Goal: Task Accomplishment & Management: Manage account settings

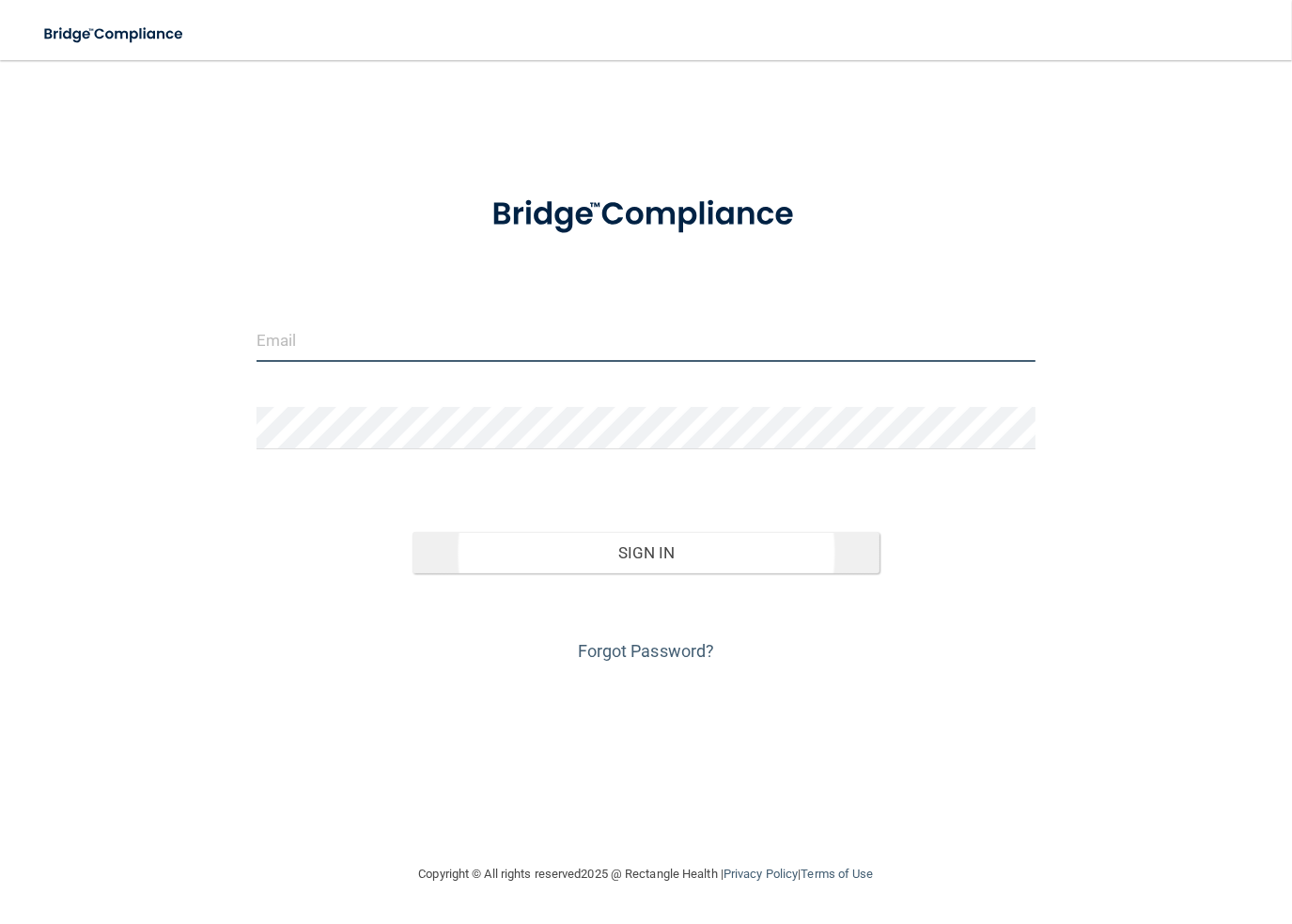
type input "[PERSON_NAME][EMAIL_ADDRESS][DOMAIN_NAME]"
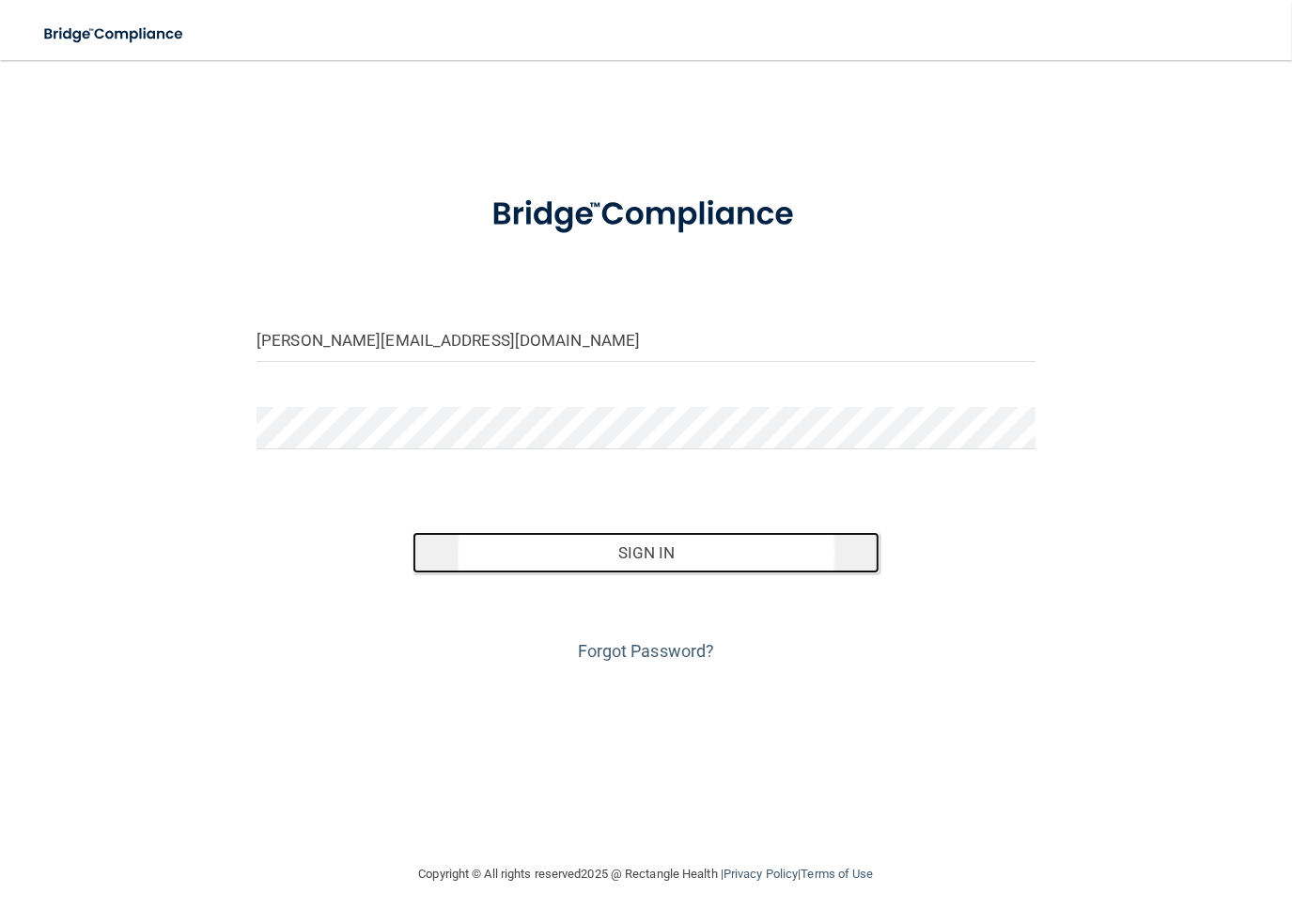
click at [643, 544] on button "Sign In" at bounding box center [646, 552] width 467 height 41
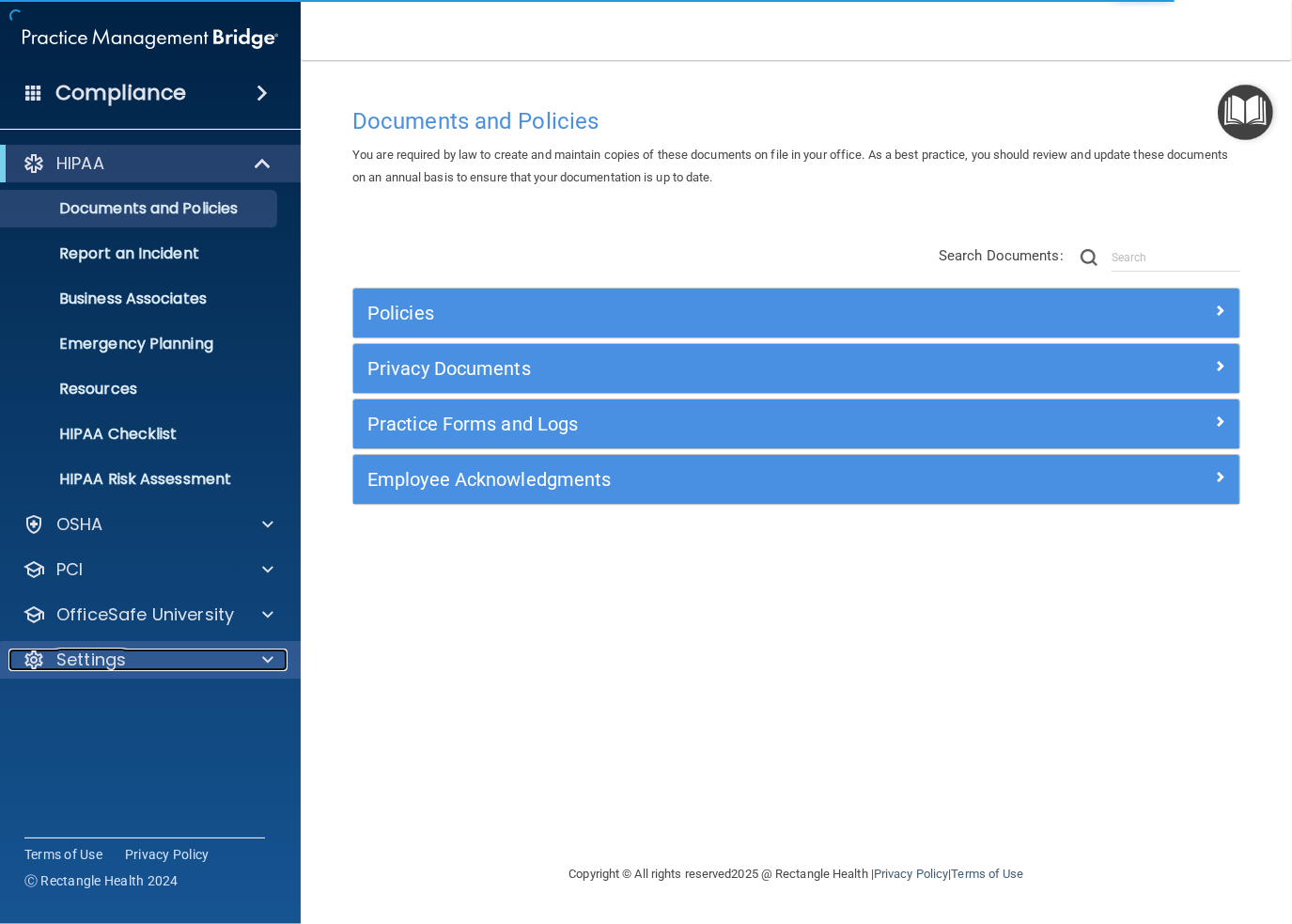
click at [75, 658] on p "Settings" at bounding box center [92, 659] width 69 height 22
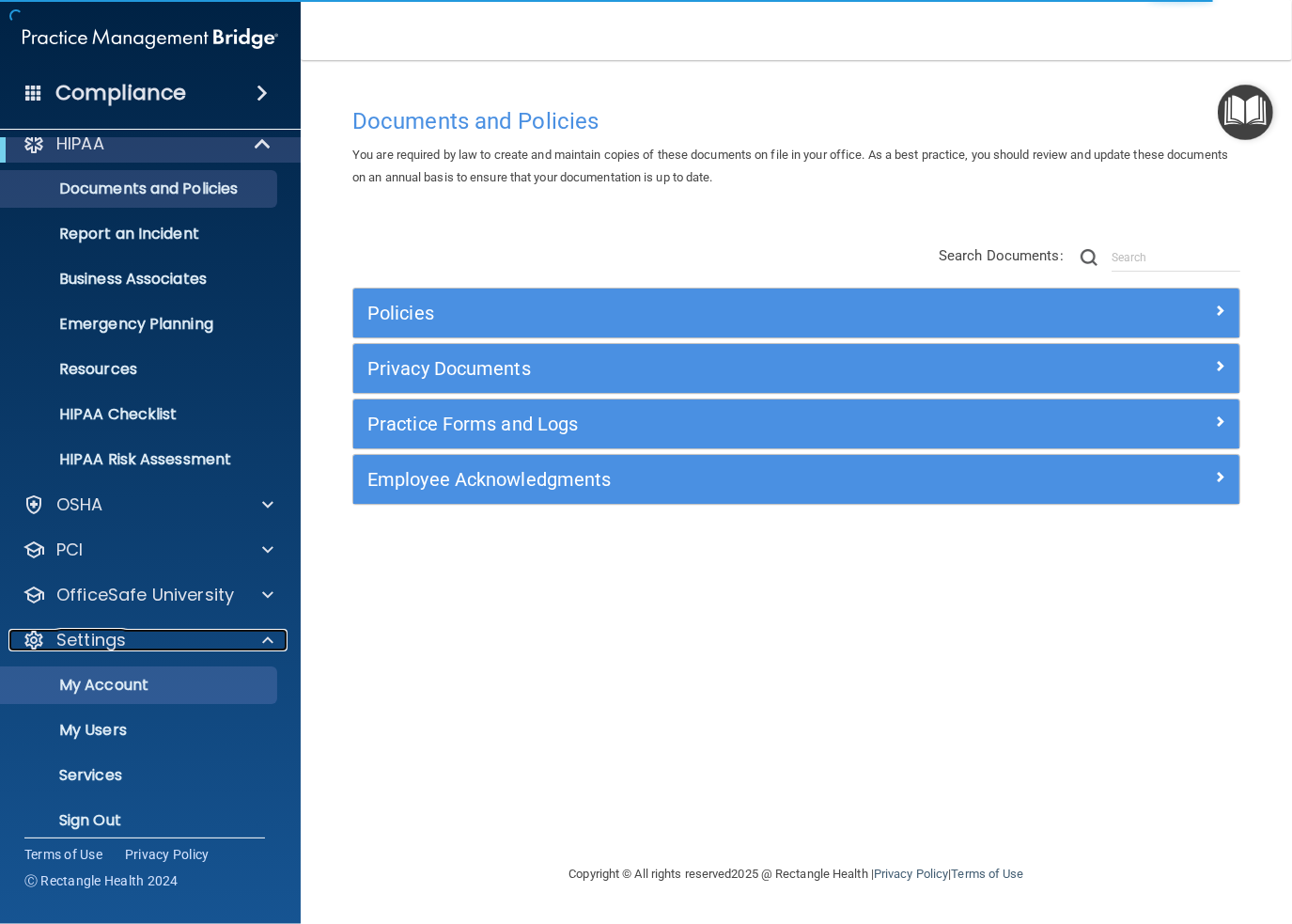
scroll to position [36, 0]
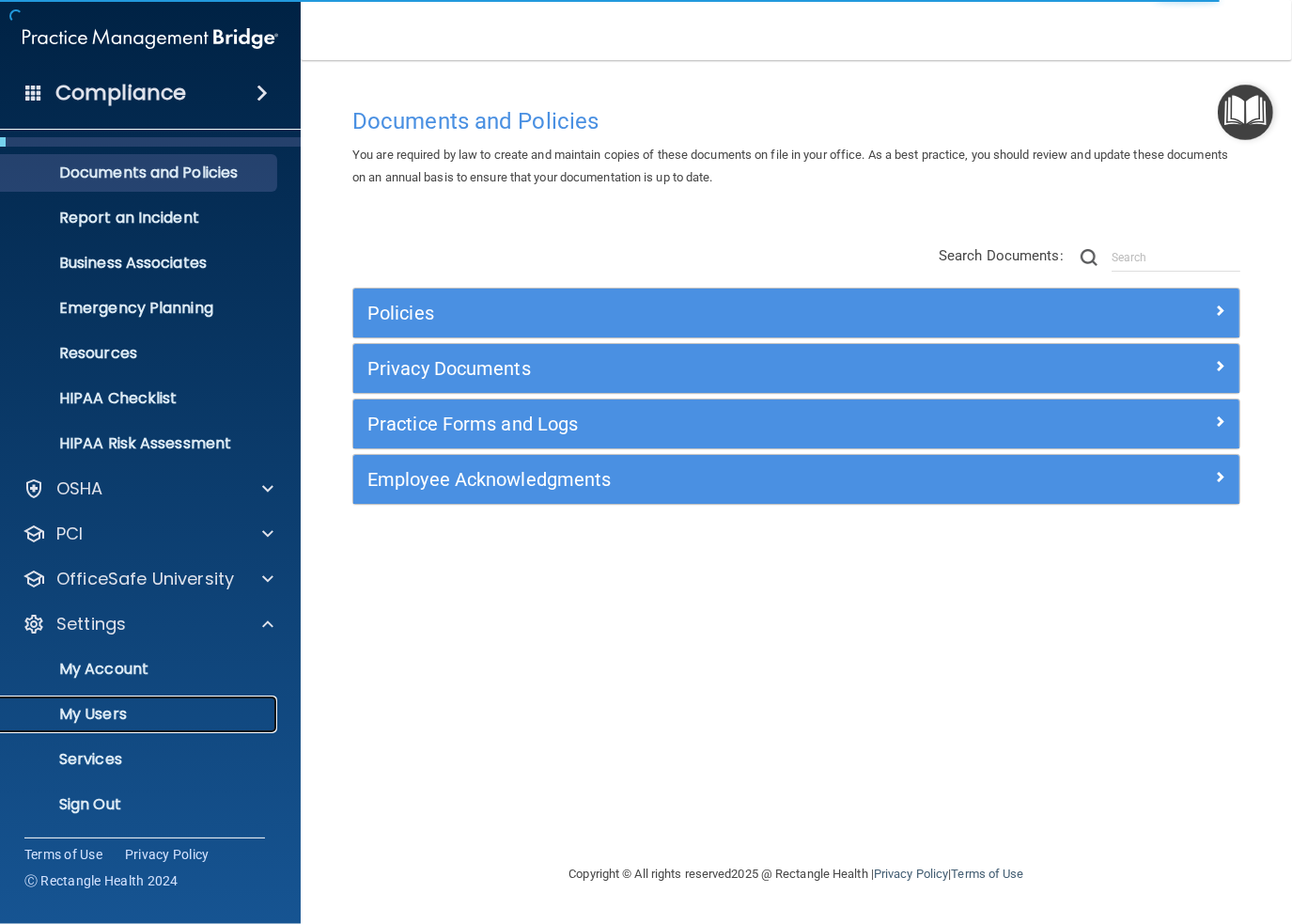
click at [101, 707] on p "My Users" at bounding box center [141, 714] width 256 height 19
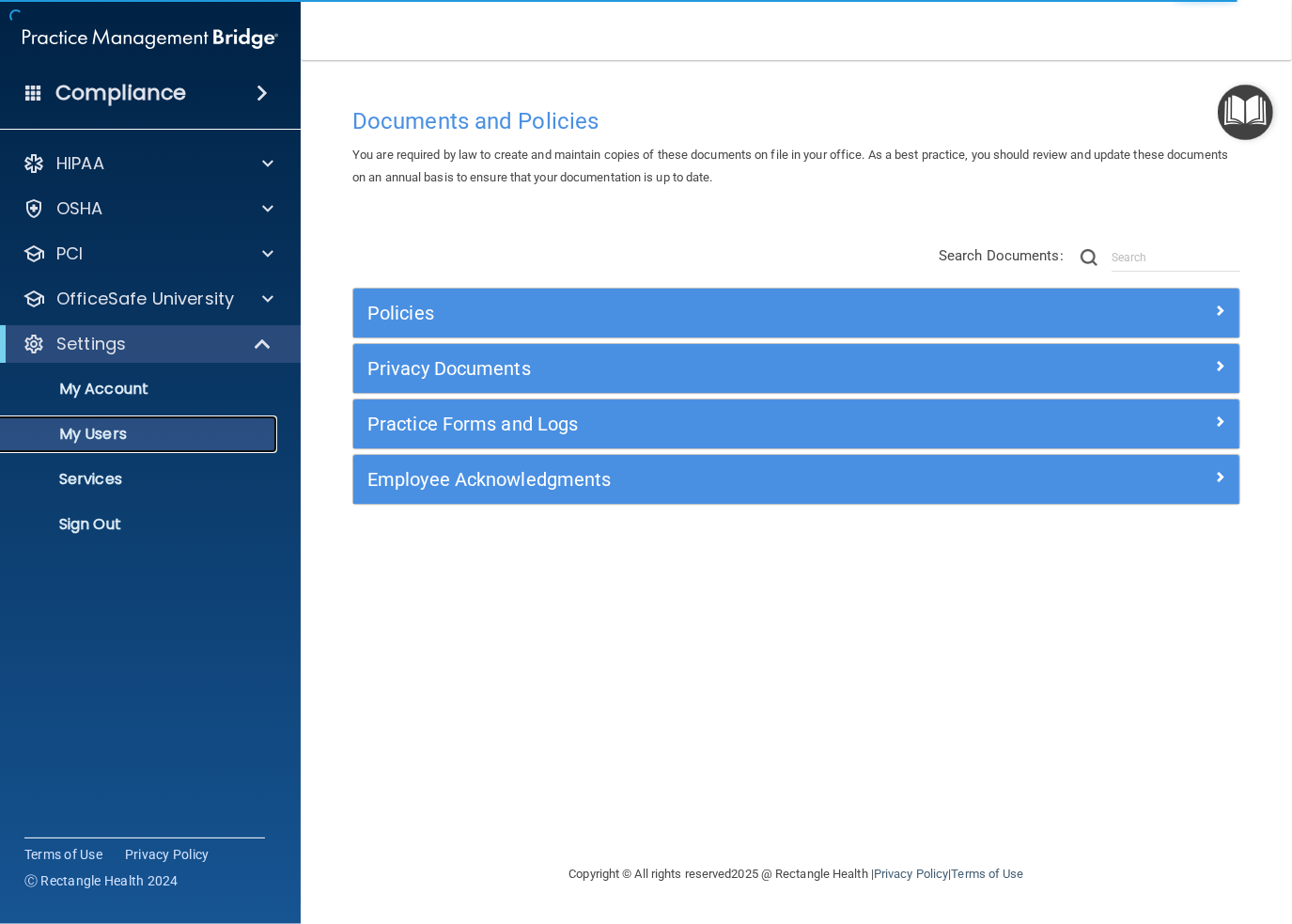
select select "20"
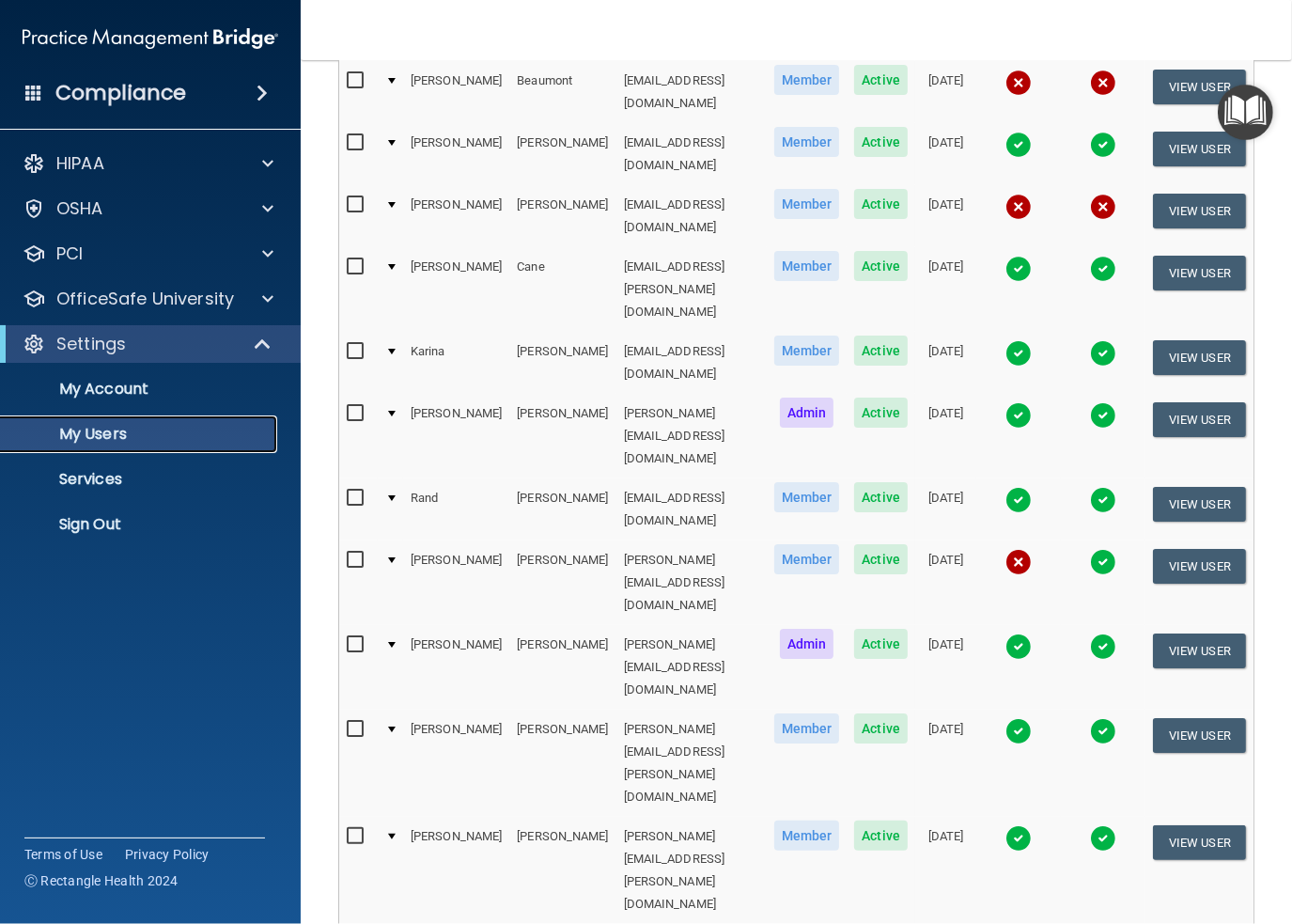
scroll to position [376, 0]
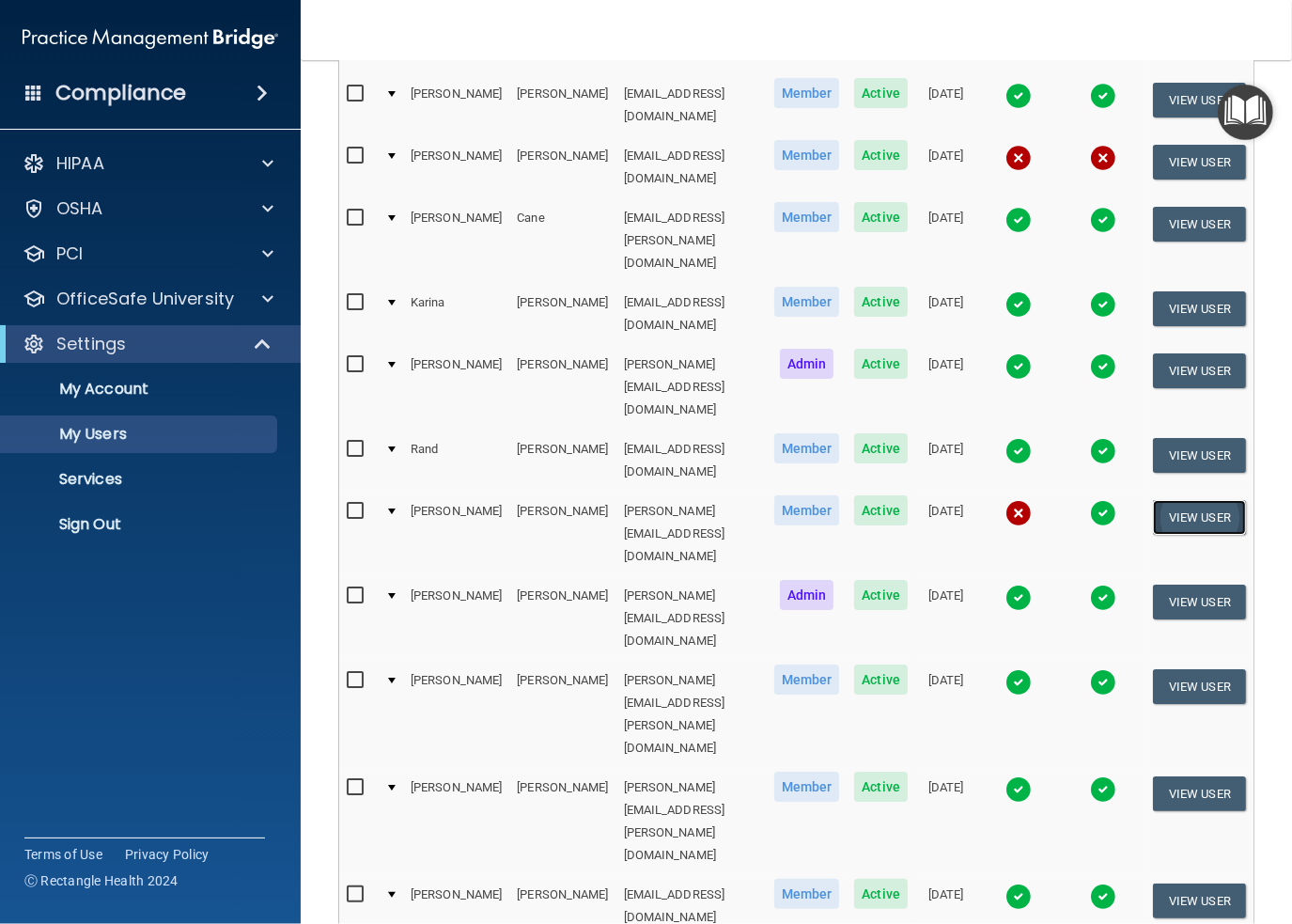
click at [1207, 500] on button "View User" at bounding box center [1200, 517] width 93 height 35
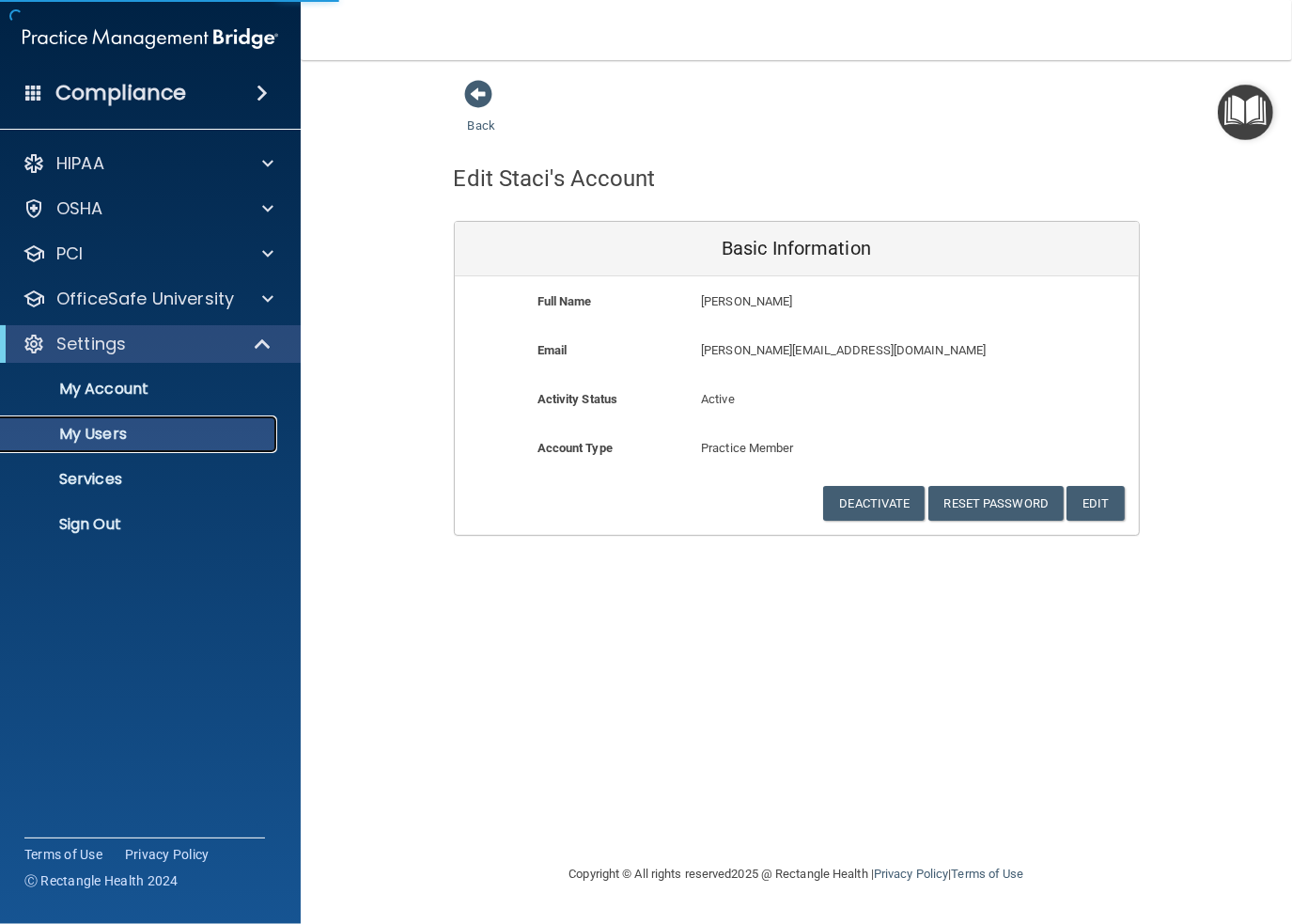
click at [92, 429] on p "My Users" at bounding box center [141, 435] width 256 height 19
select select "20"
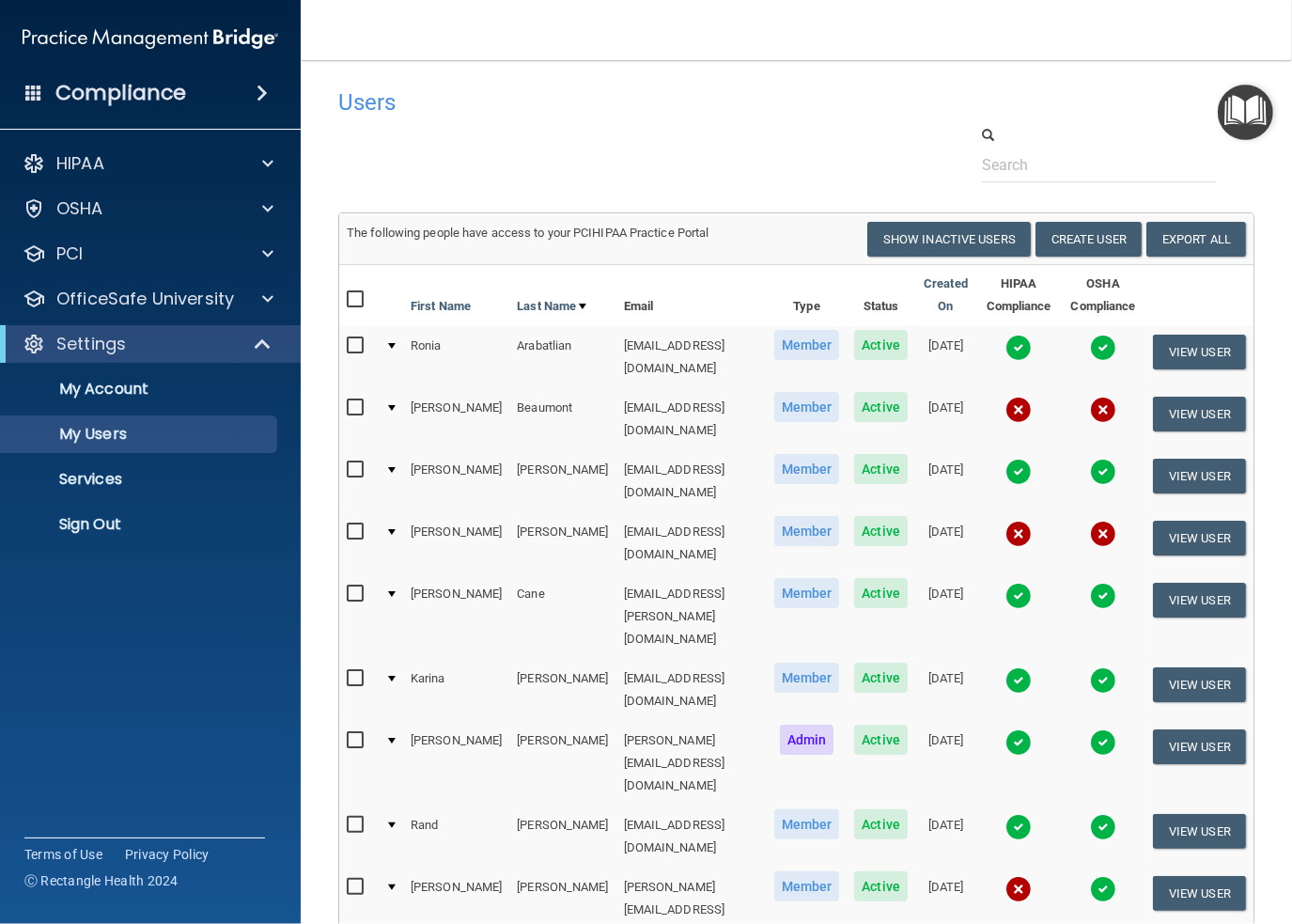
click at [617, 659] on td "[EMAIL_ADDRESS][DOMAIN_NAME]" at bounding box center [692, 690] width 150 height 62
click at [380, 867] on td at bounding box center [390, 910] width 25 height 85
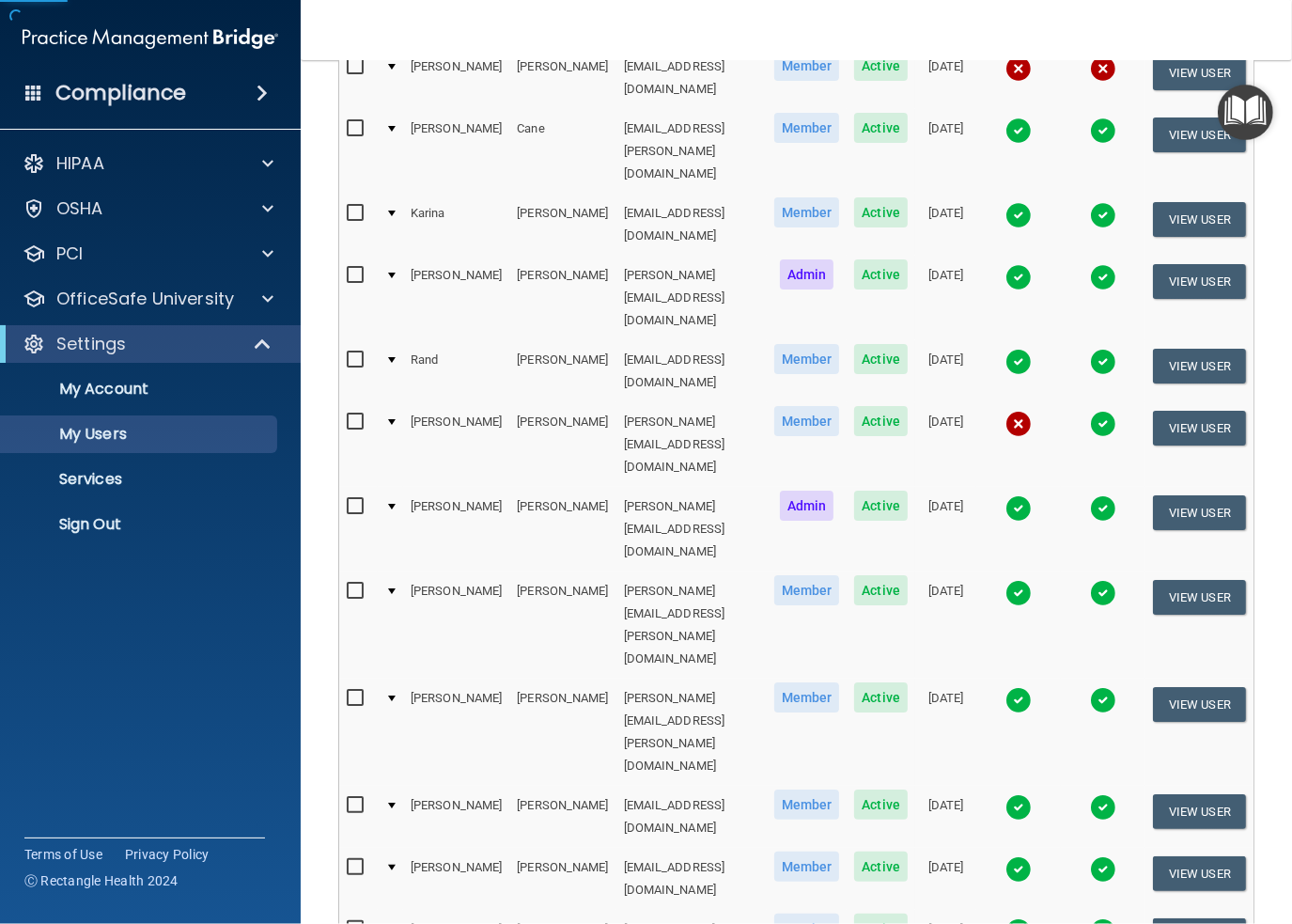
scroll to position [470, 0]
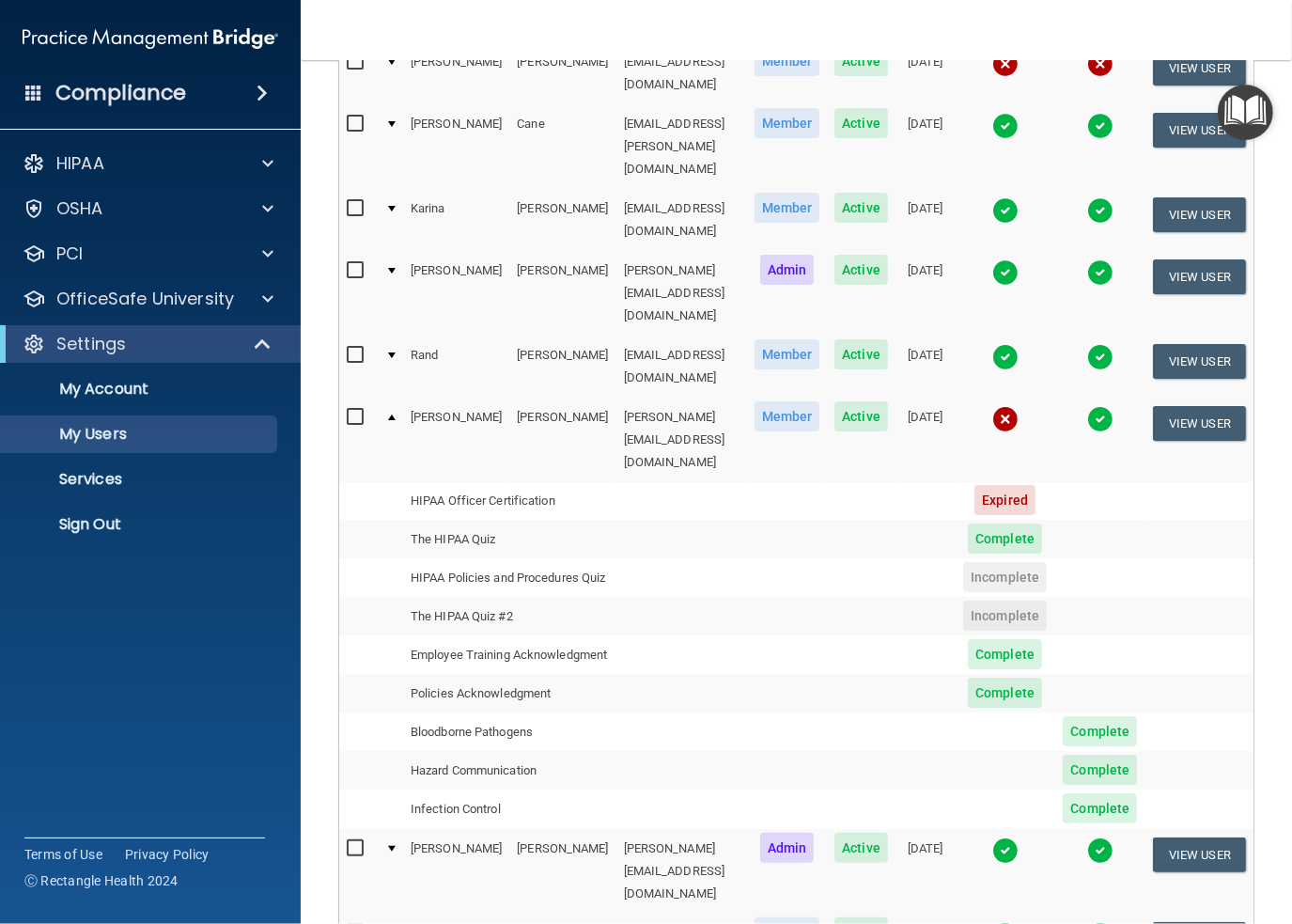
click at [1018, 600] on span "Incomplete" at bounding box center [1005, 615] width 84 height 30
click at [1018, 406] on img at bounding box center [1005, 418] width 26 height 26
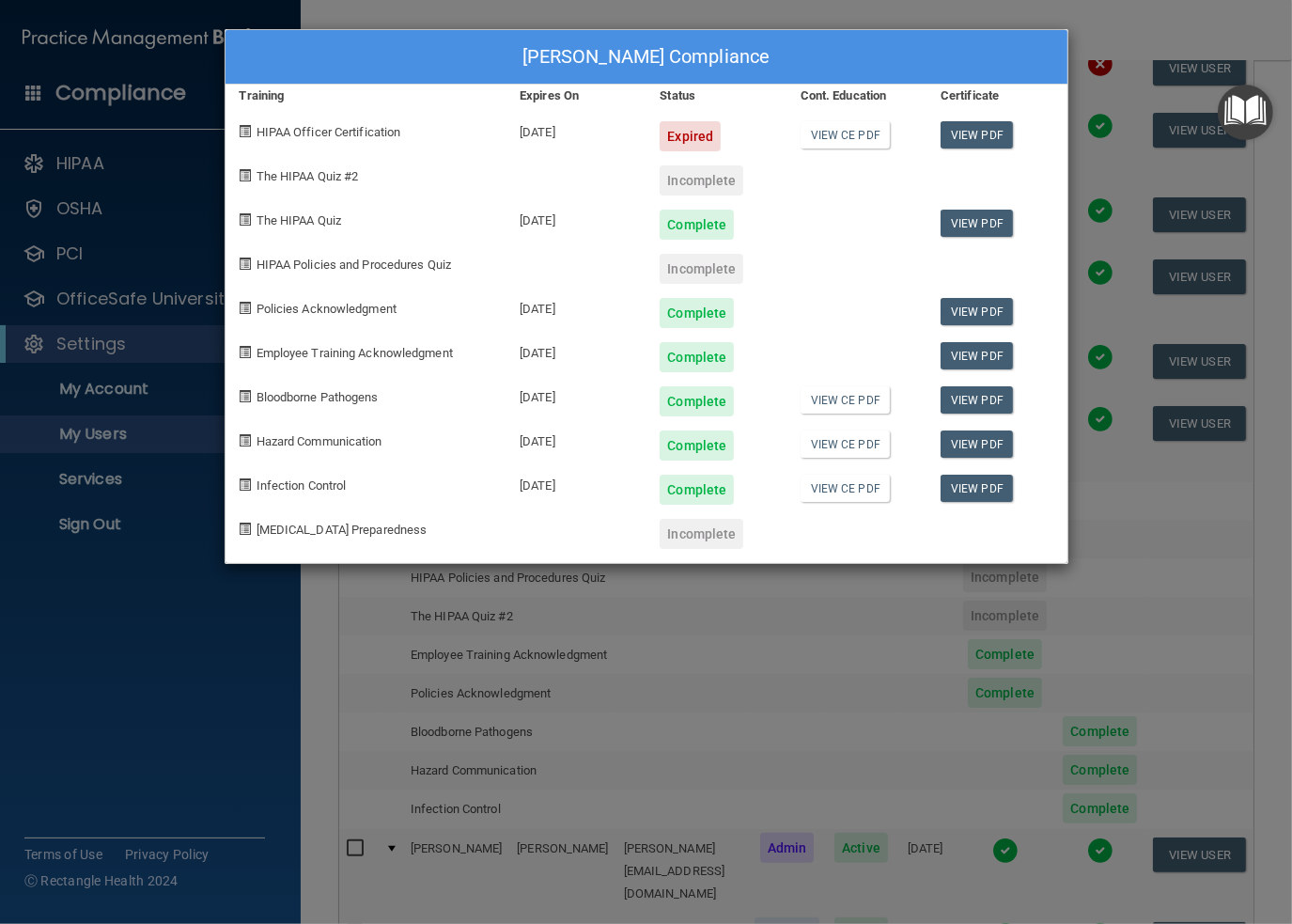
click at [248, 262] on span at bounding box center [246, 263] width 13 height 13
click at [409, 13] on div "[PERSON_NAME] Compliance Training Expires On Status Cont. Education Certificate…" at bounding box center [646, 462] width 1292 height 924
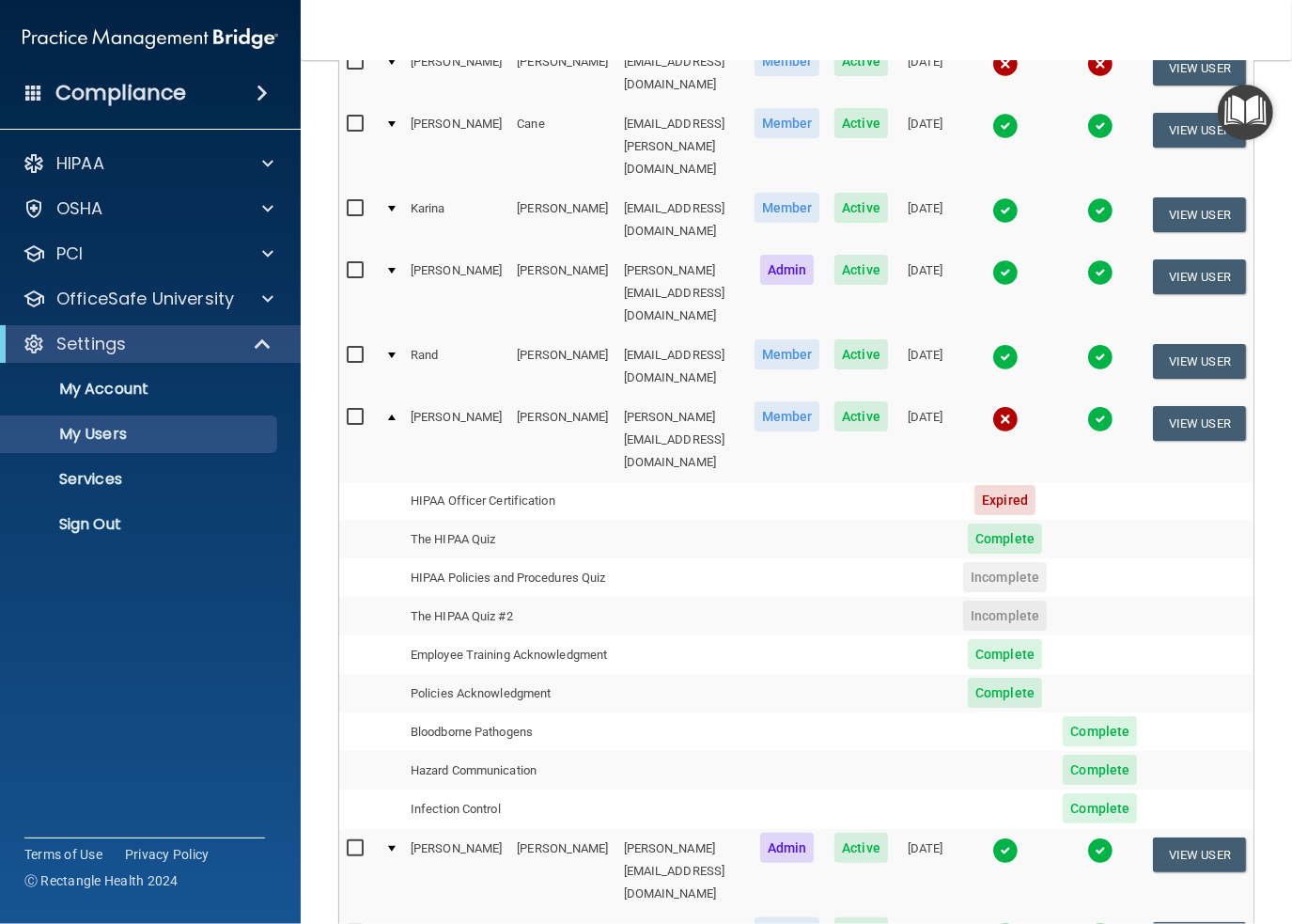
click at [998, 562] on span "Incomplete" at bounding box center [1005, 576] width 84 height 30
click at [403, 558] on td "HIPAA Policies and Procedures Quiz" at bounding box center [509, 577] width 213 height 39
click at [1113, 406] on img at bounding box center [1099, 418] width 26 height 26
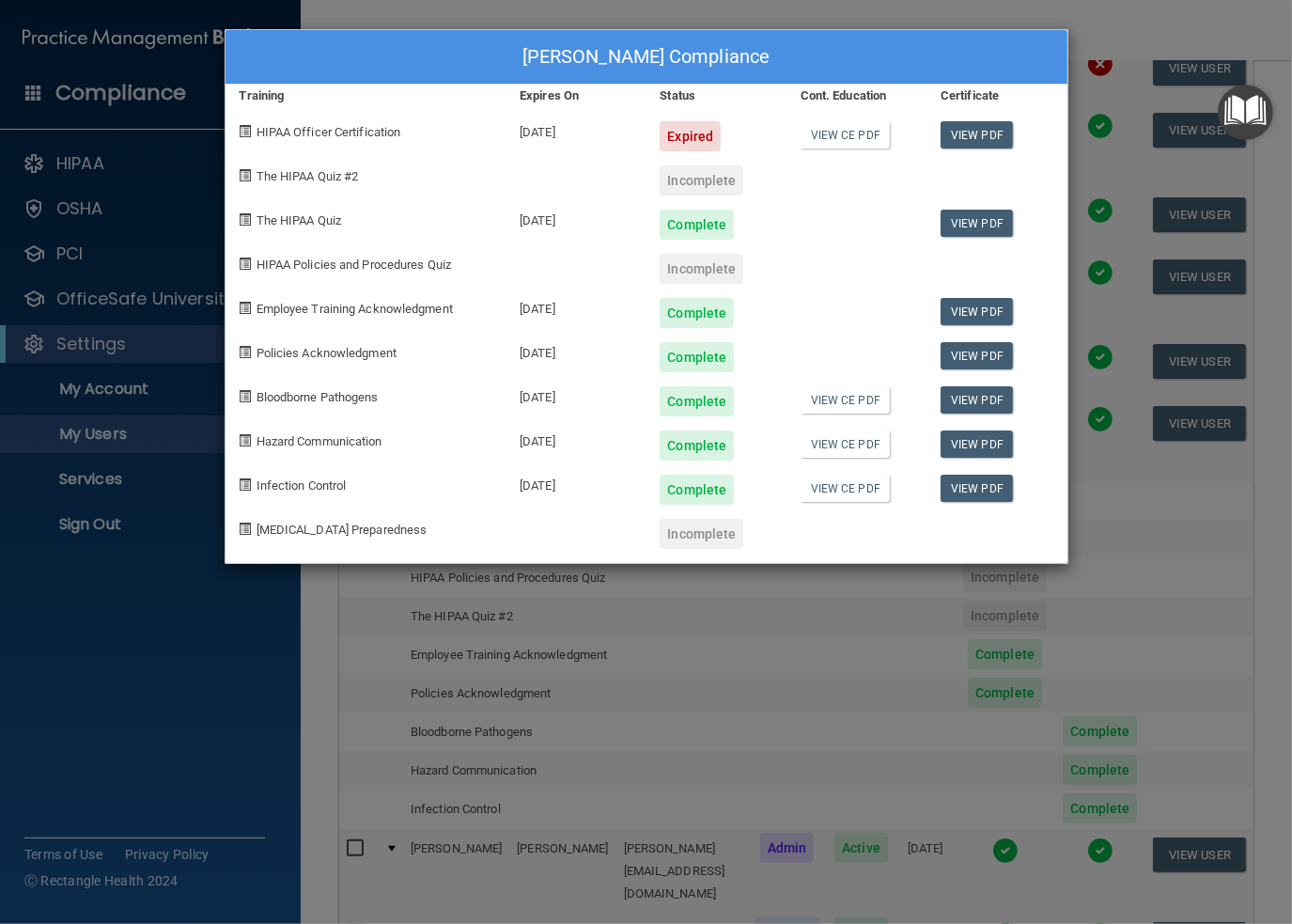
click at [1078, 18] on div "[PERSON_NAME] Compliance Training Expires On Status Cont. Education Certificate…" at bounding box center [646, 462] width 1292 height 924
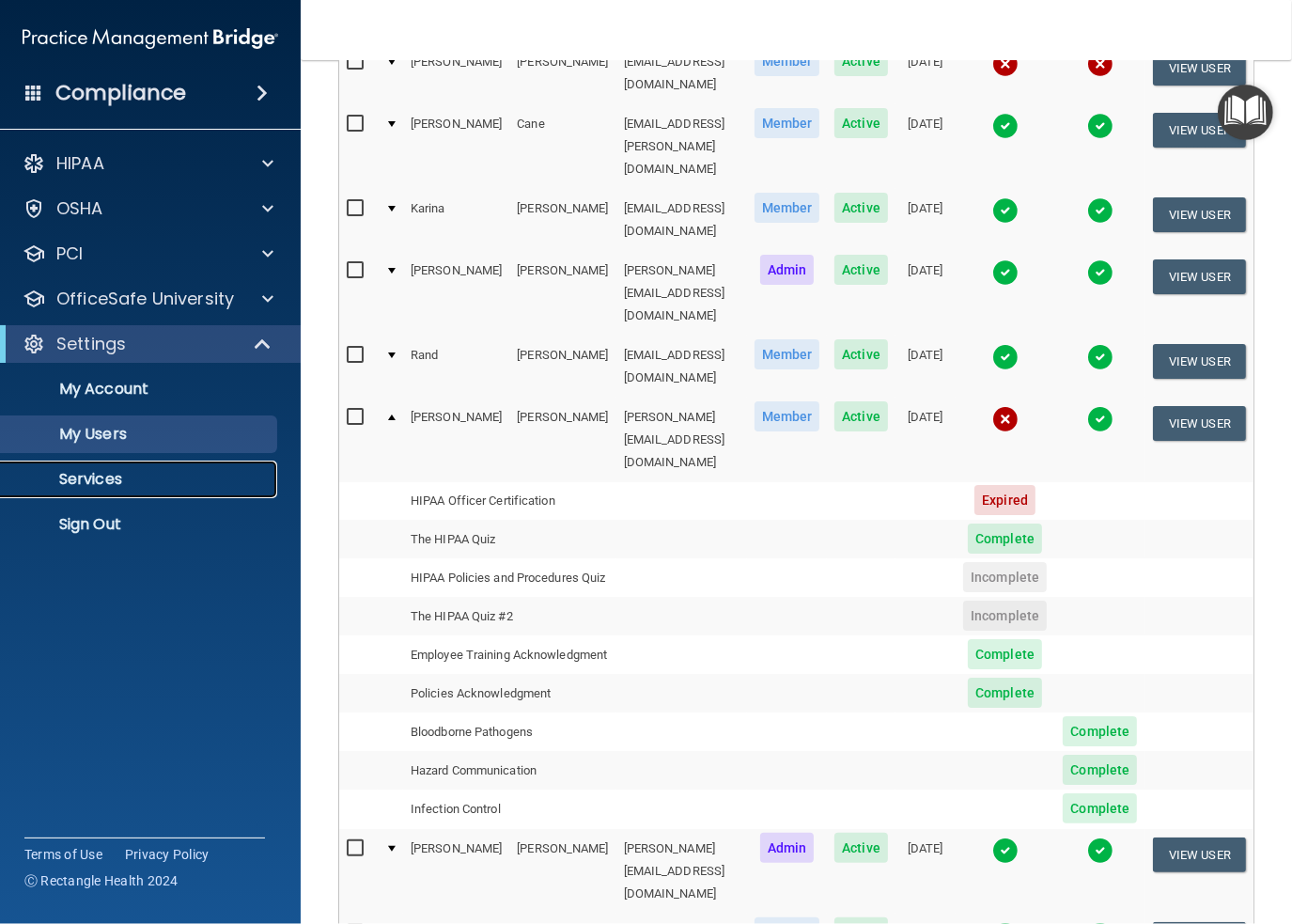
click at [58, 475] on p "Services" at bounding box center [141, 480] width 256 height 19
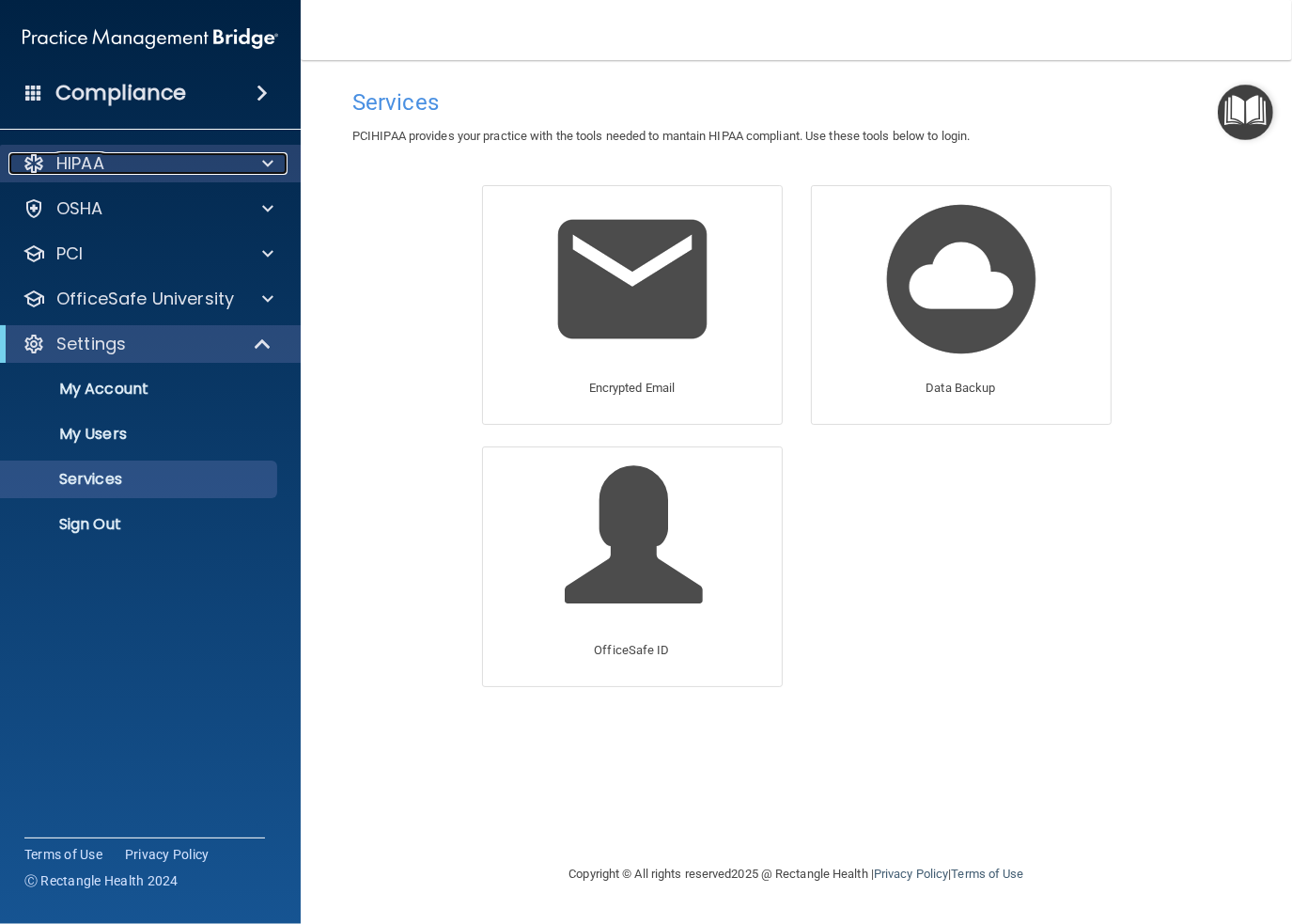
click at [89, 161] on p "HIPAA" at bounding box center [81, 163] width 48 height 22
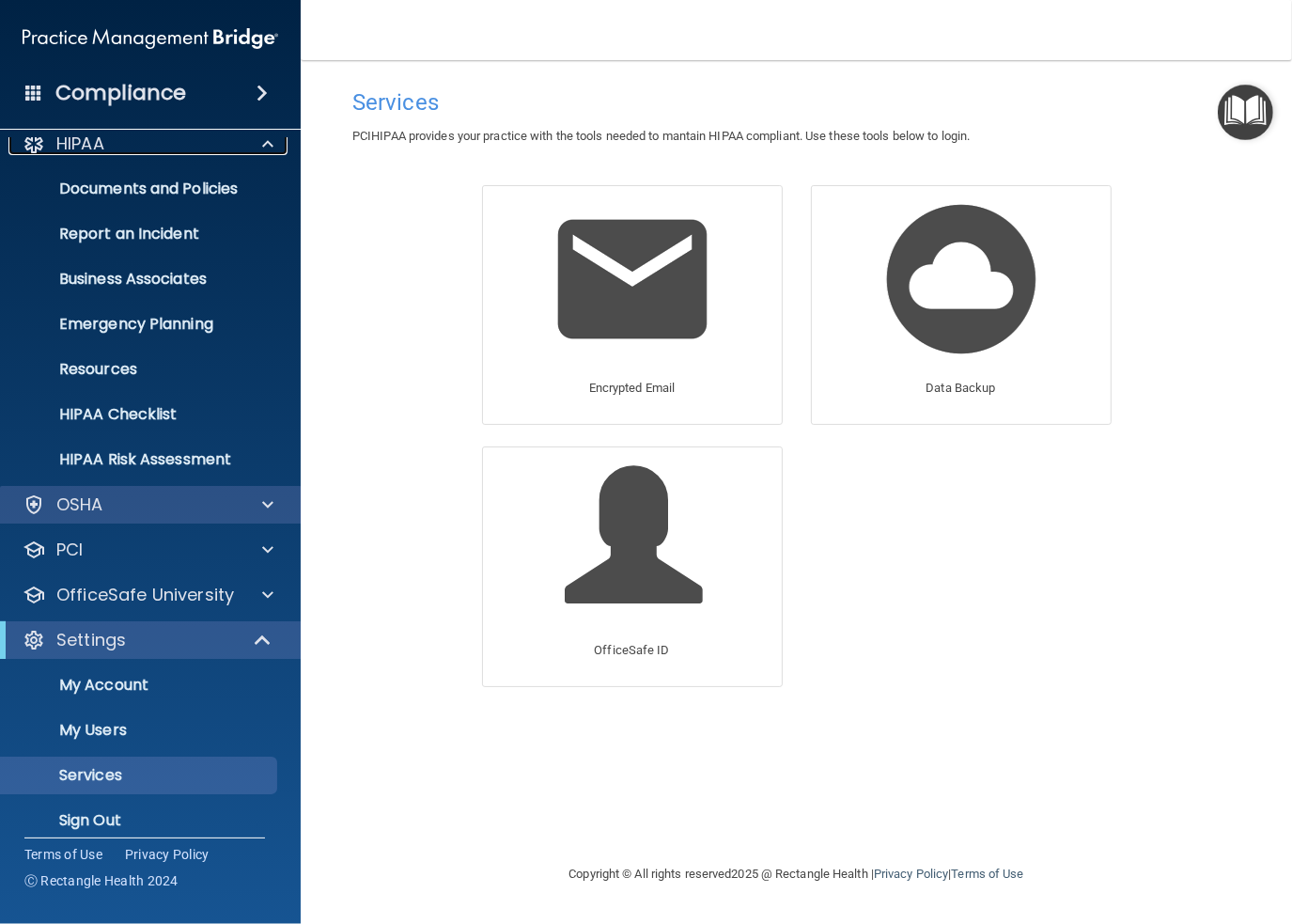
scroll to position [36, 0]
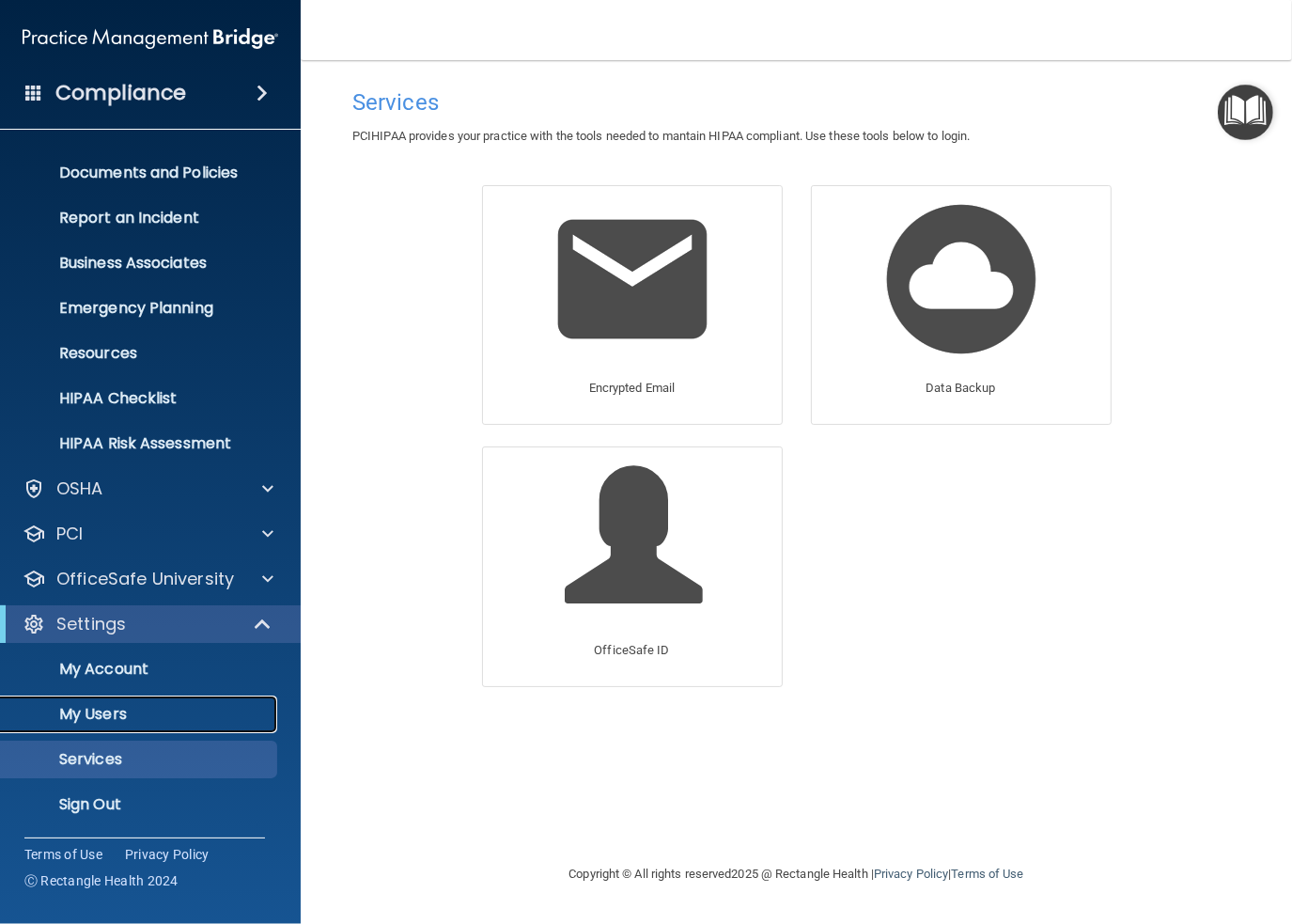
click at [83, 713] on p "My Users" at bounding box center [141, 714] width 256 height 19
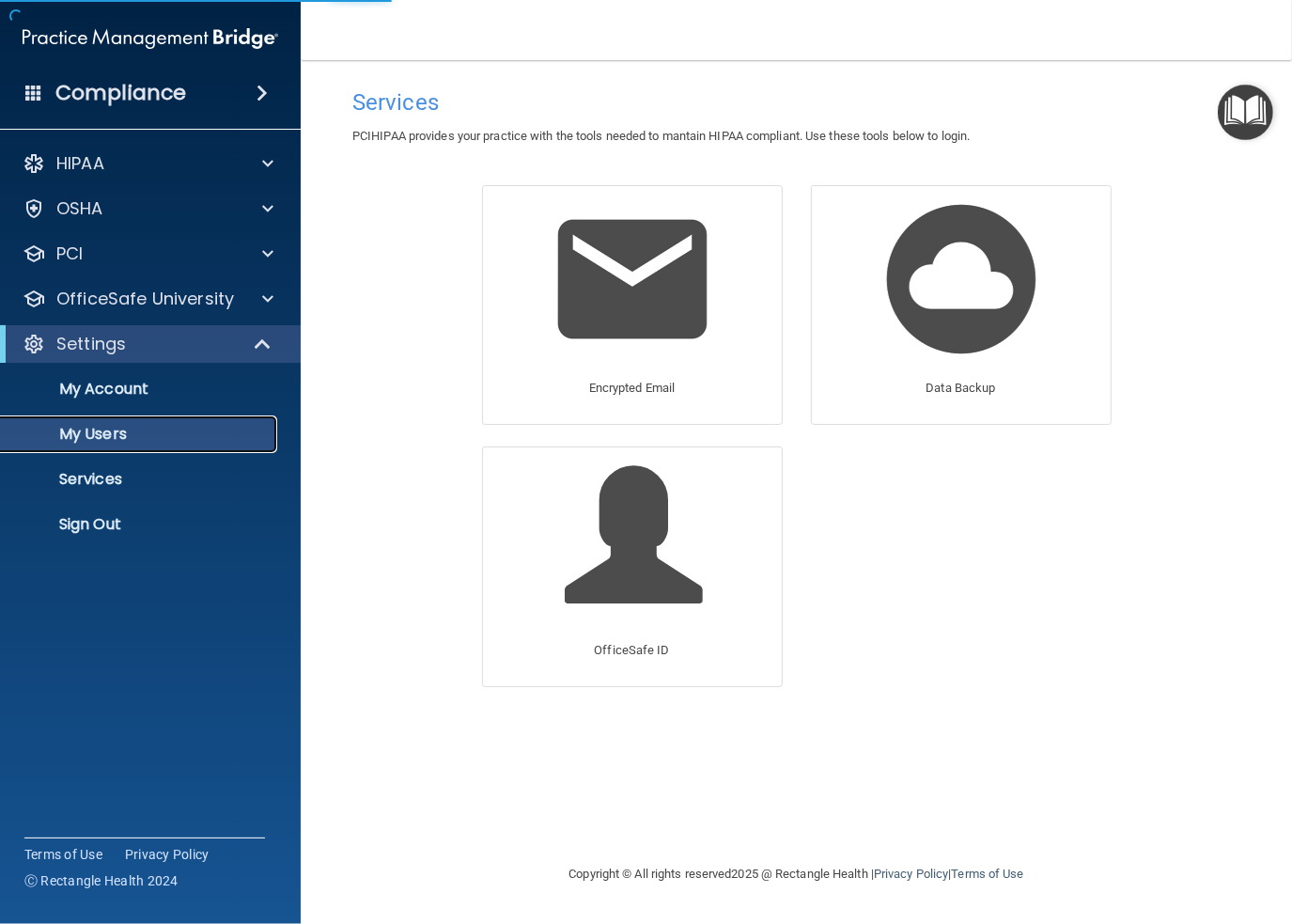
click at [93, 436] on p "My Users" at bounding box center [141, 435] width 256 height 19
select select "20"
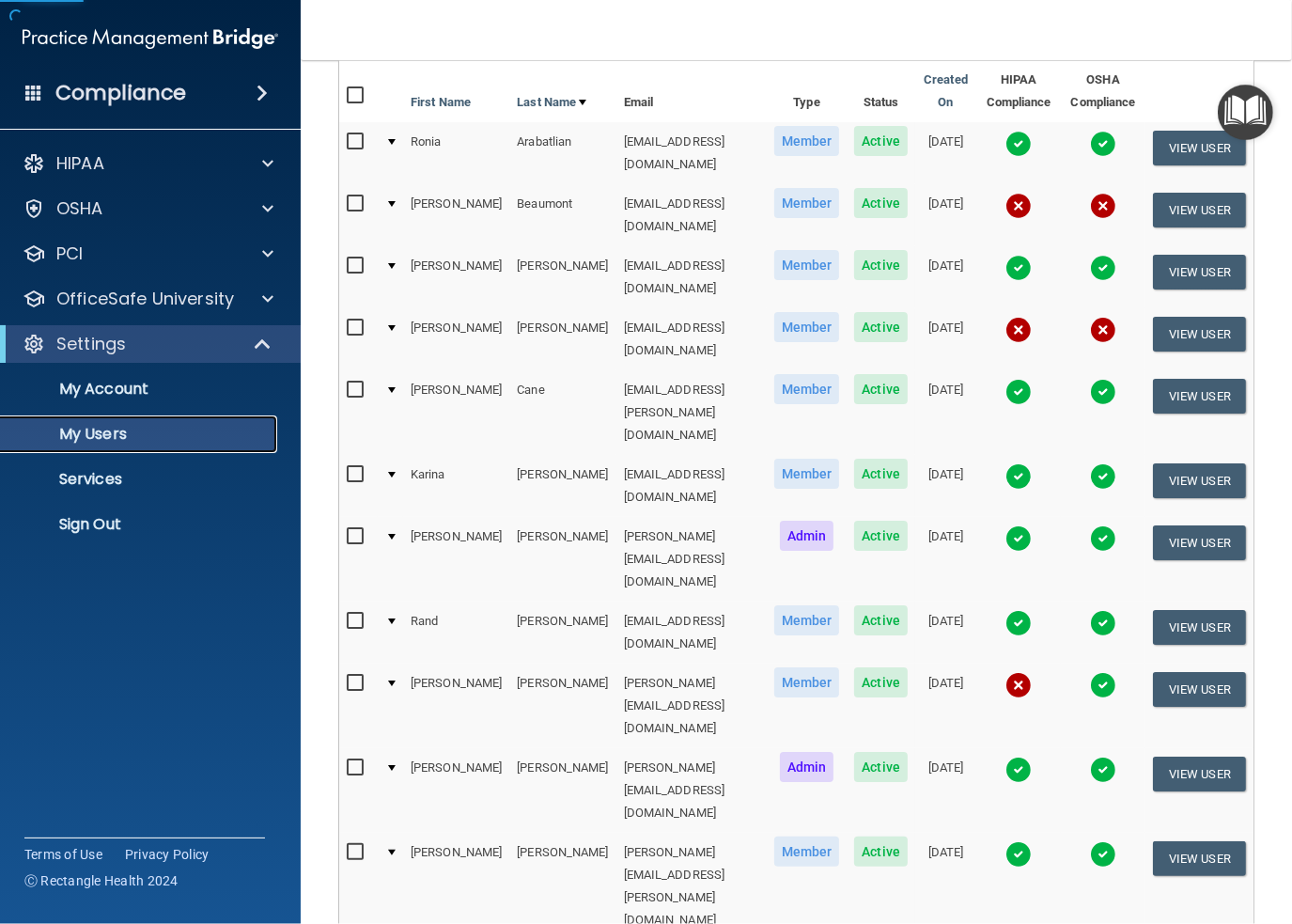
scroll to position [376, 0]
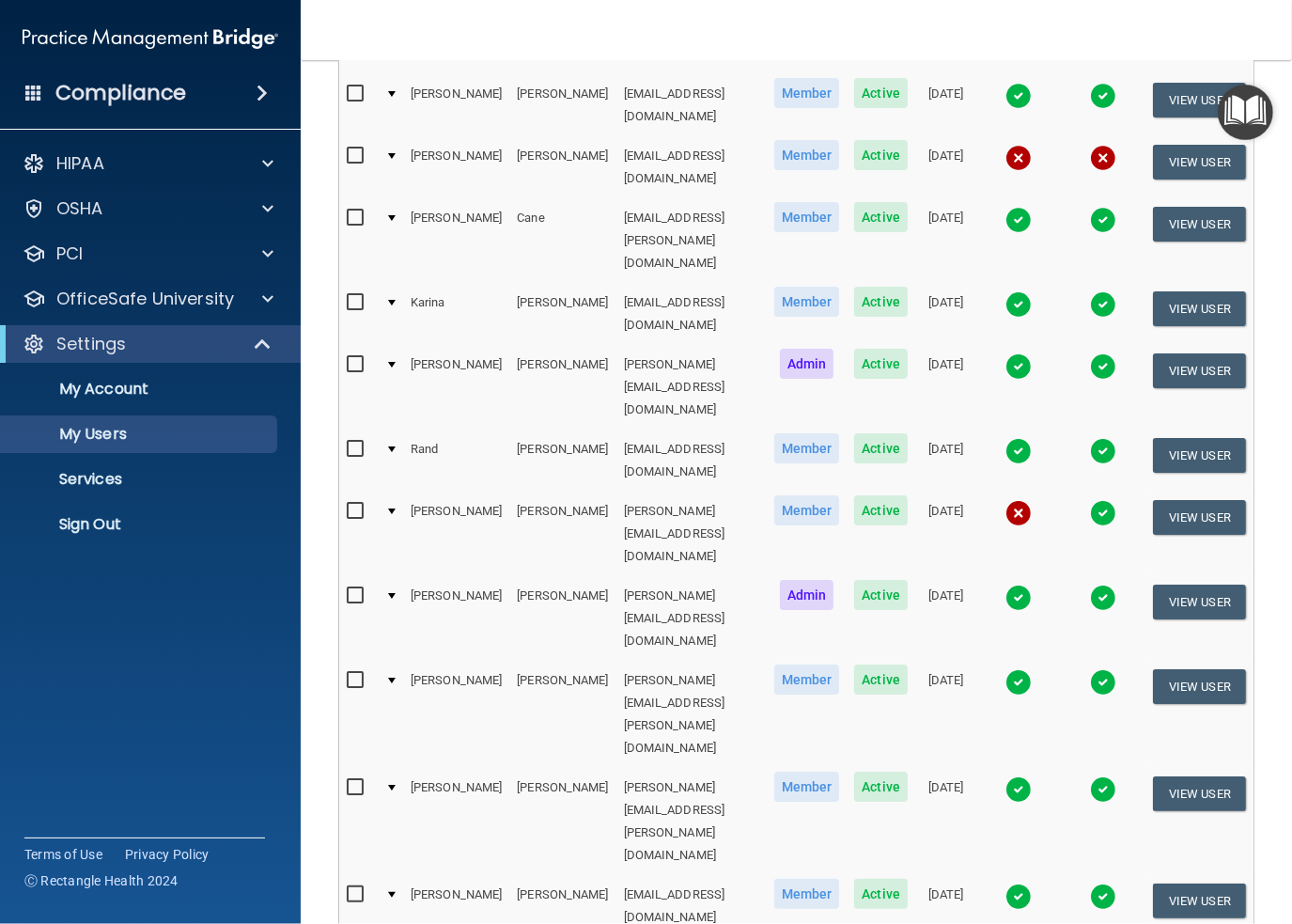
click at [1023, 500] on img at bounding box center [1018, 513] width 26 height 26
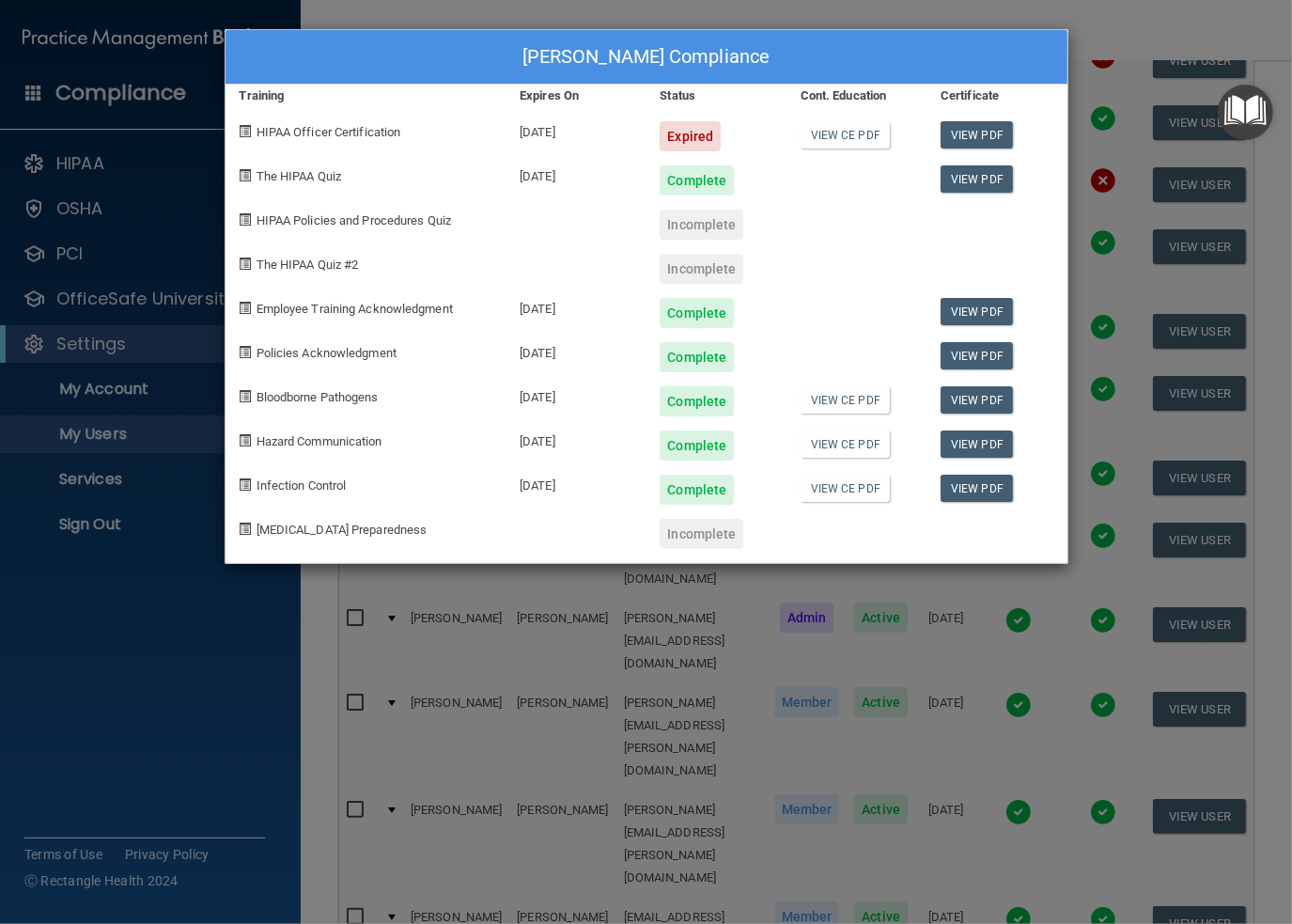
click at [678, 130] on div "Expired" at bounding box center [690, 136] width 61 height 30
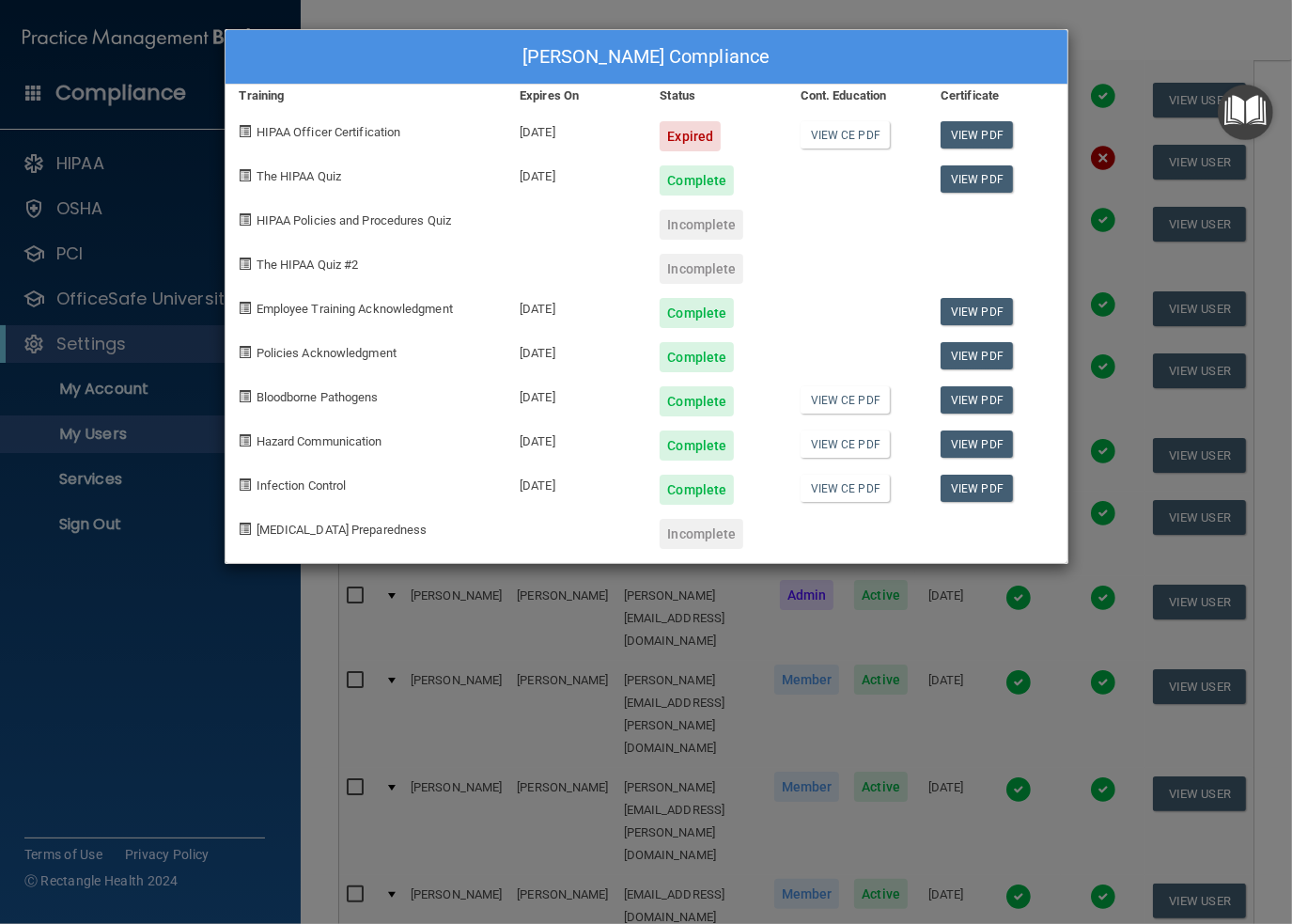
click at [373, 21] on div "[PERSON_NAME] Compliance Training Expires On Status Cont. Education Certificate…" at bounding box center [646, 462] width 1292 height 924
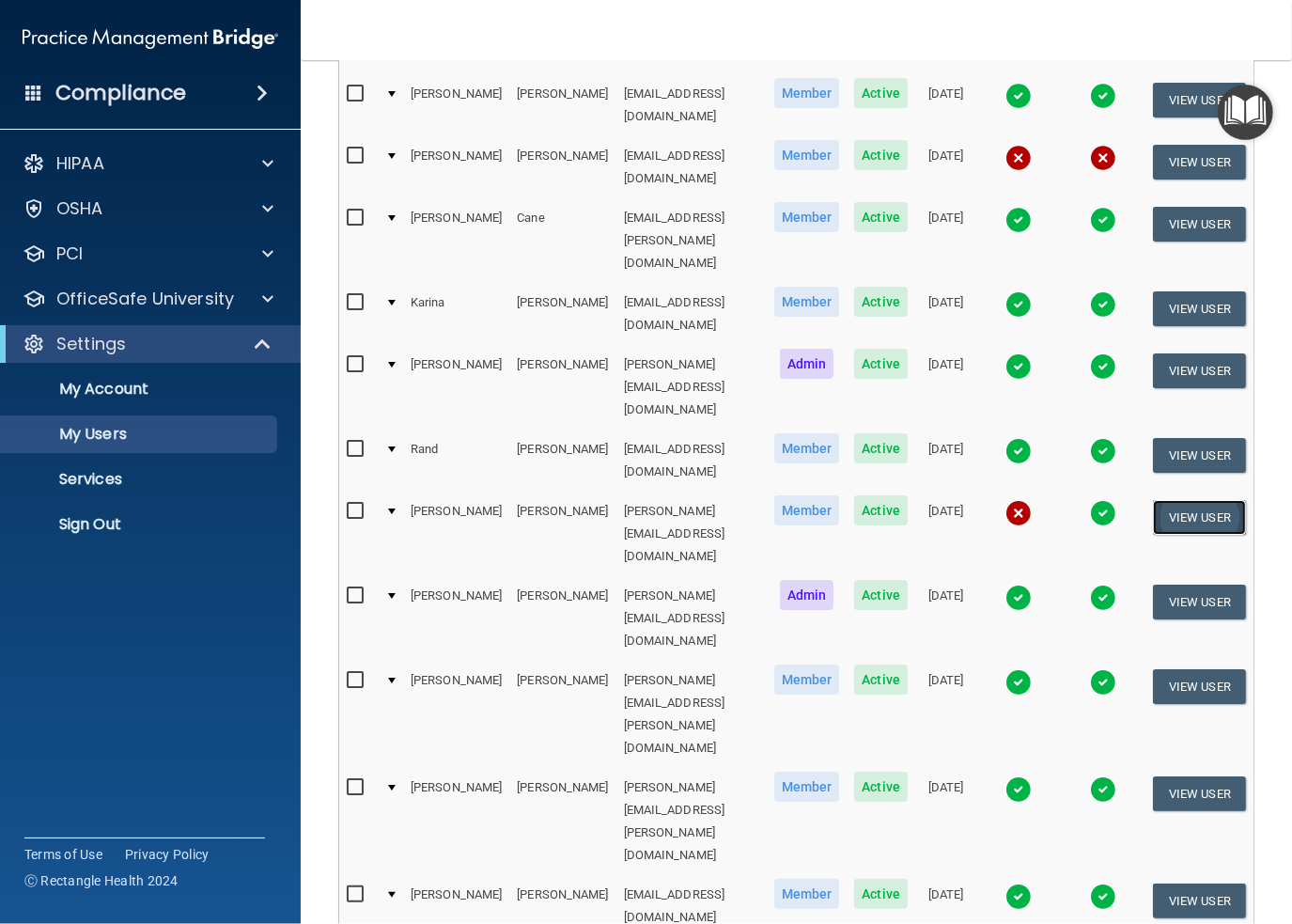
click at [1203, 500] on button "View User" at bounding box center [1200, 517] width 93 height 35
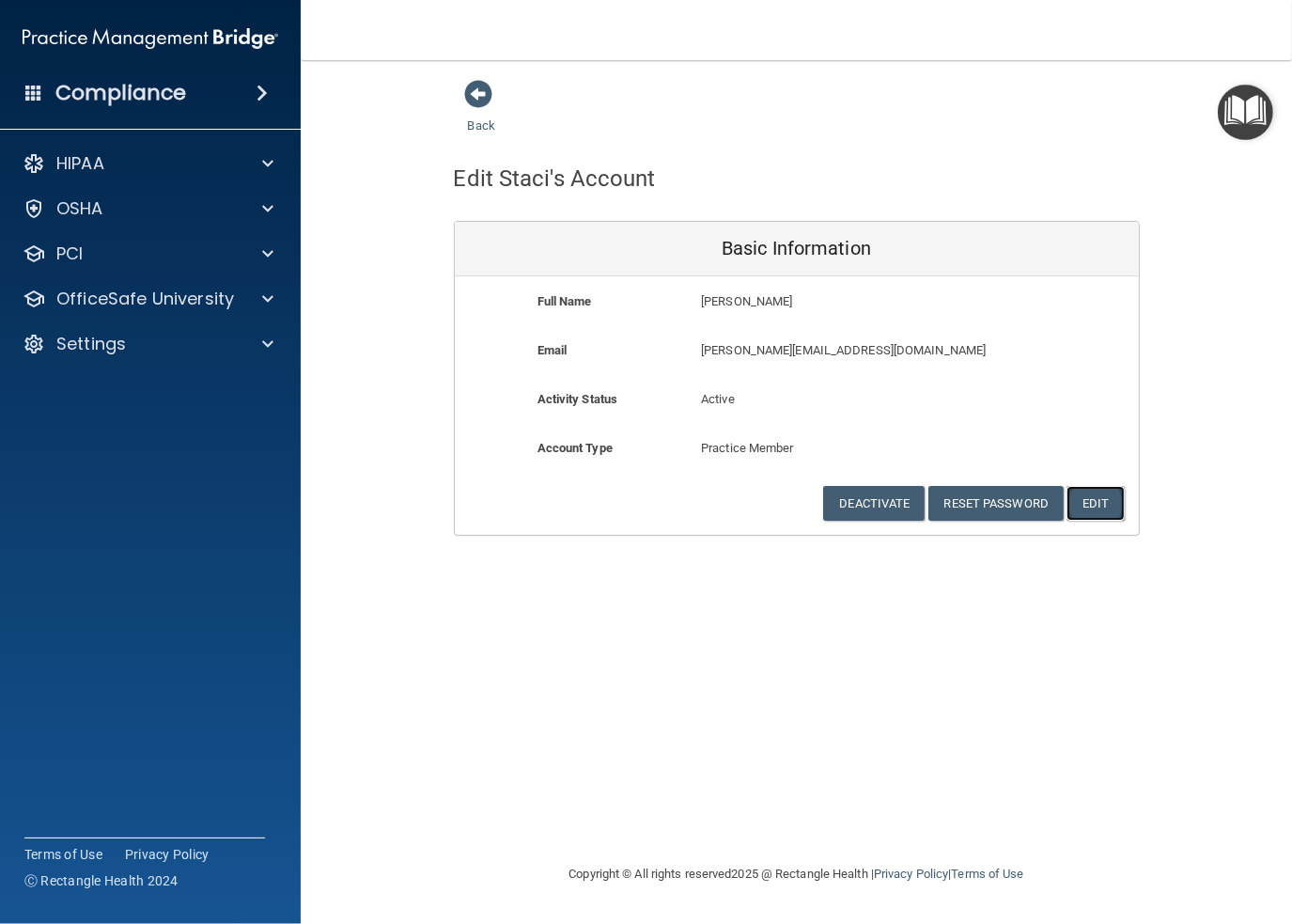
click at [1091, 502] on button "Edit" at bounding box center [1094, 503] width 57 height 35
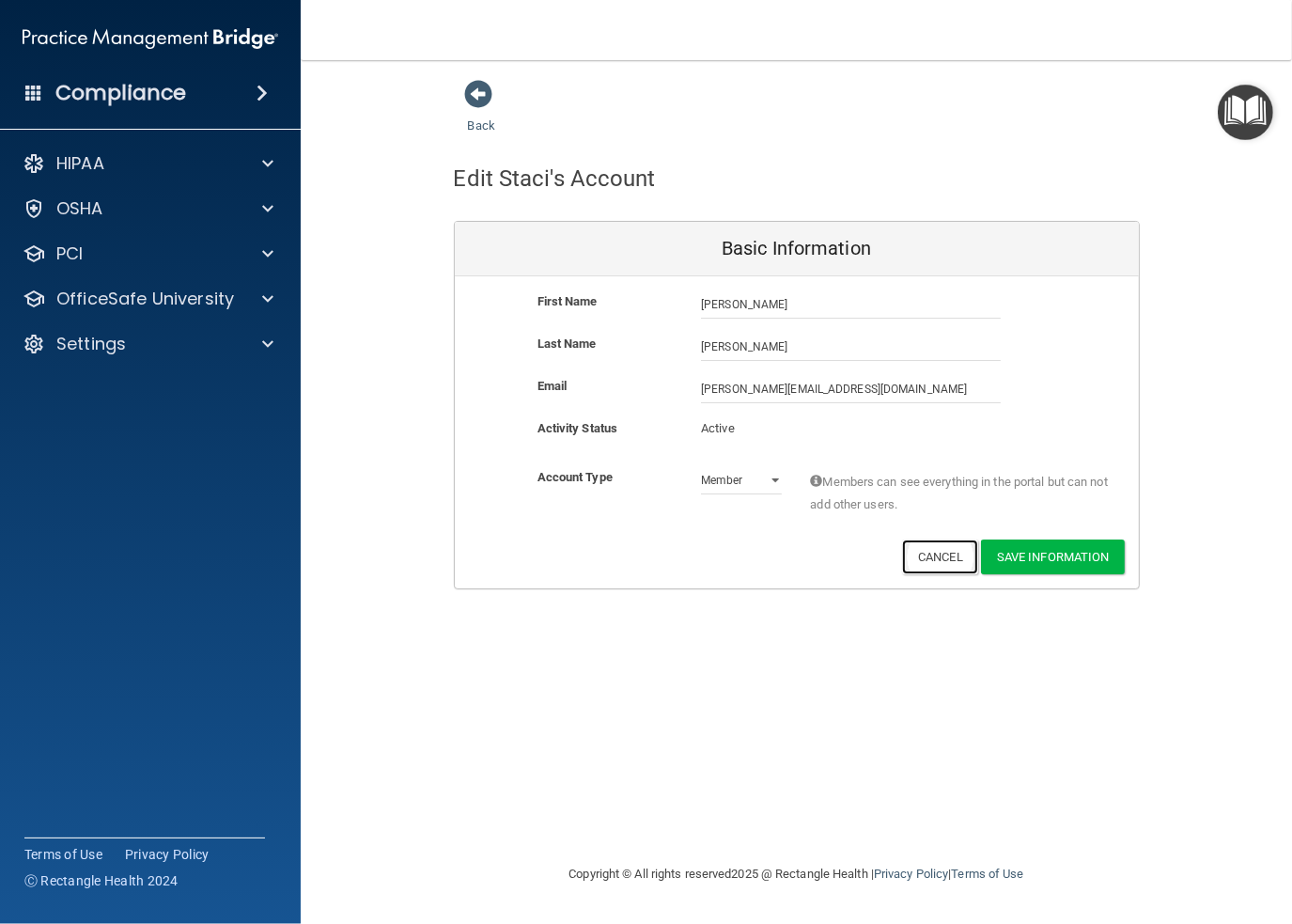
click at [925, 562] on button "Cancel" at bounding box center [939, 557] width 76 height 35
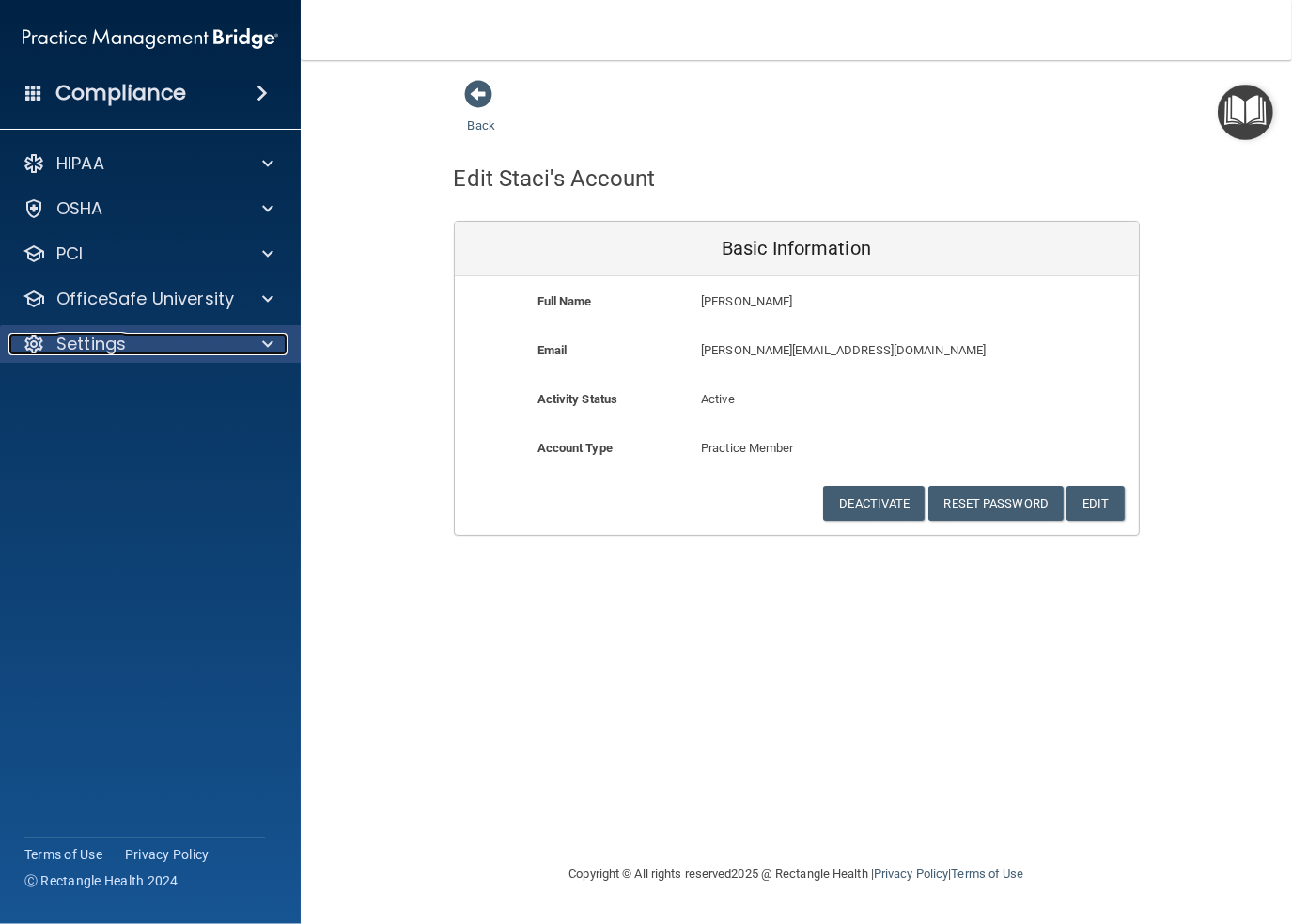
click at [81, 334] on p "Settings" at bounding box center [92, 343] width 69 height 22
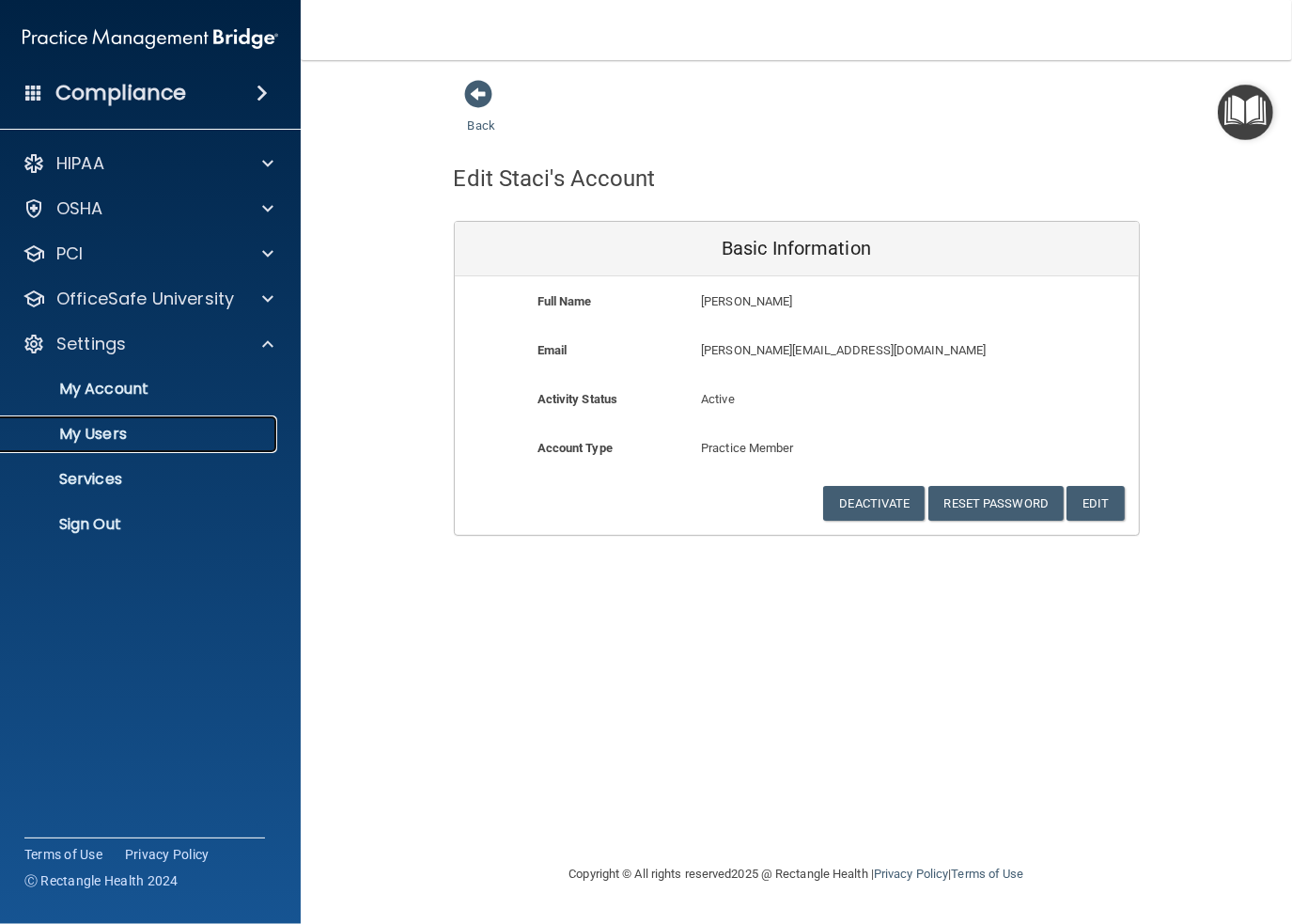
click at [94, 433] on p "My Users" at bounding box center [141, 435] width 256 height 19
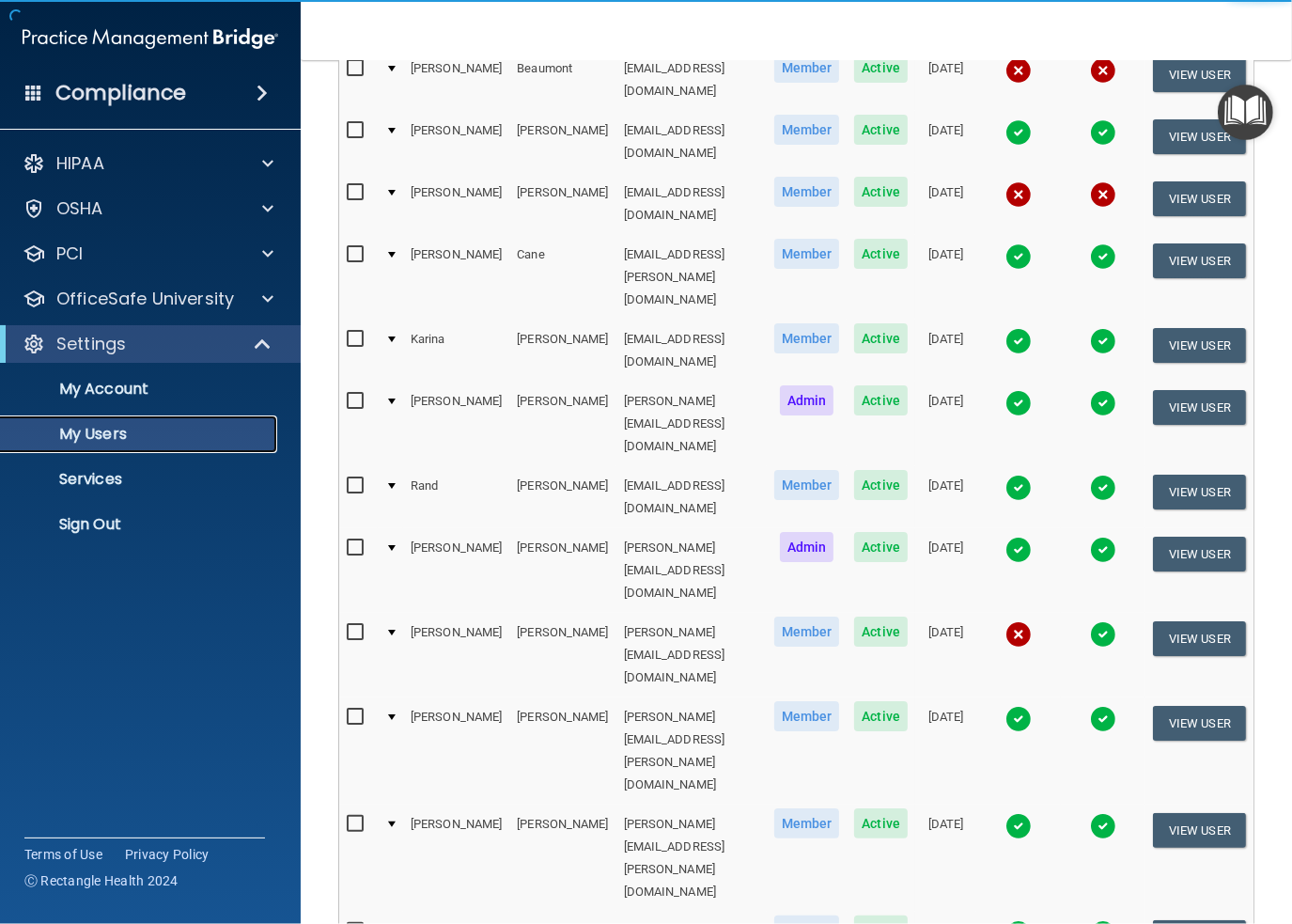
scroll to position [376, 0]
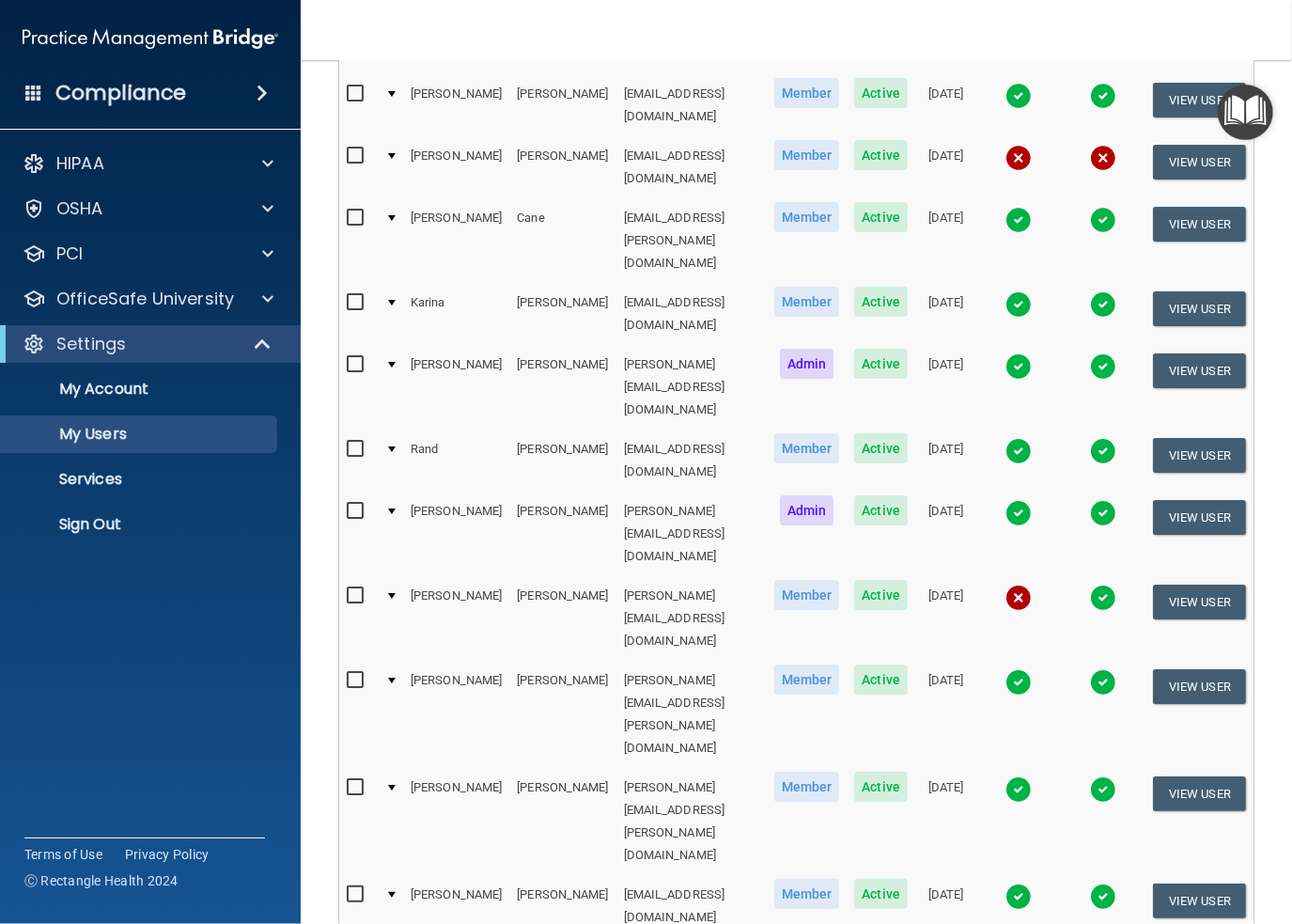
click at [795, 580] on span "Member" at bounding box center [807, 594] width 66 height 30
click at [868, 580] on span "Active" at bounding box center [882, 594] width 54 height 30
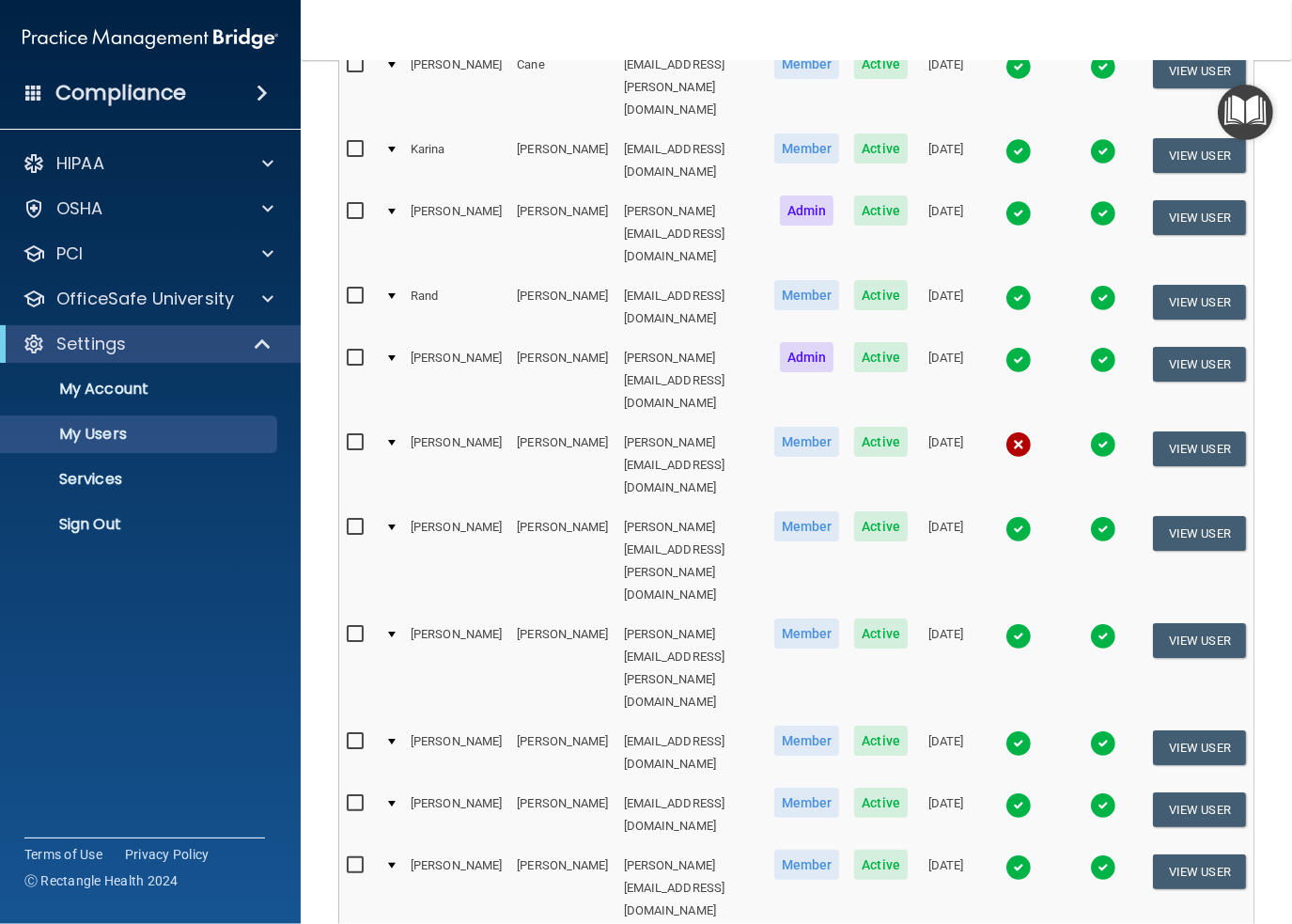
scroll to position [658, 0]
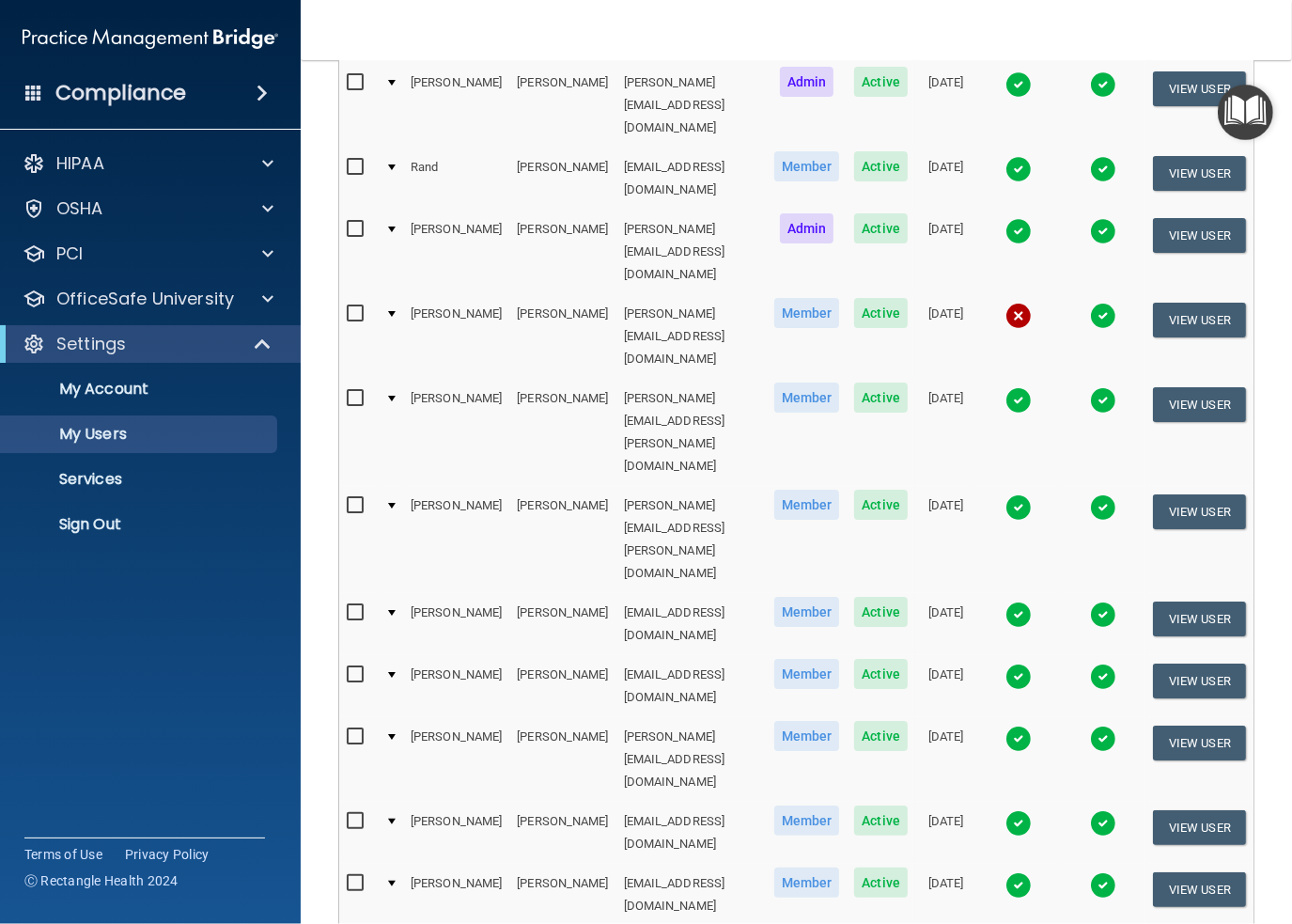
select select "39"
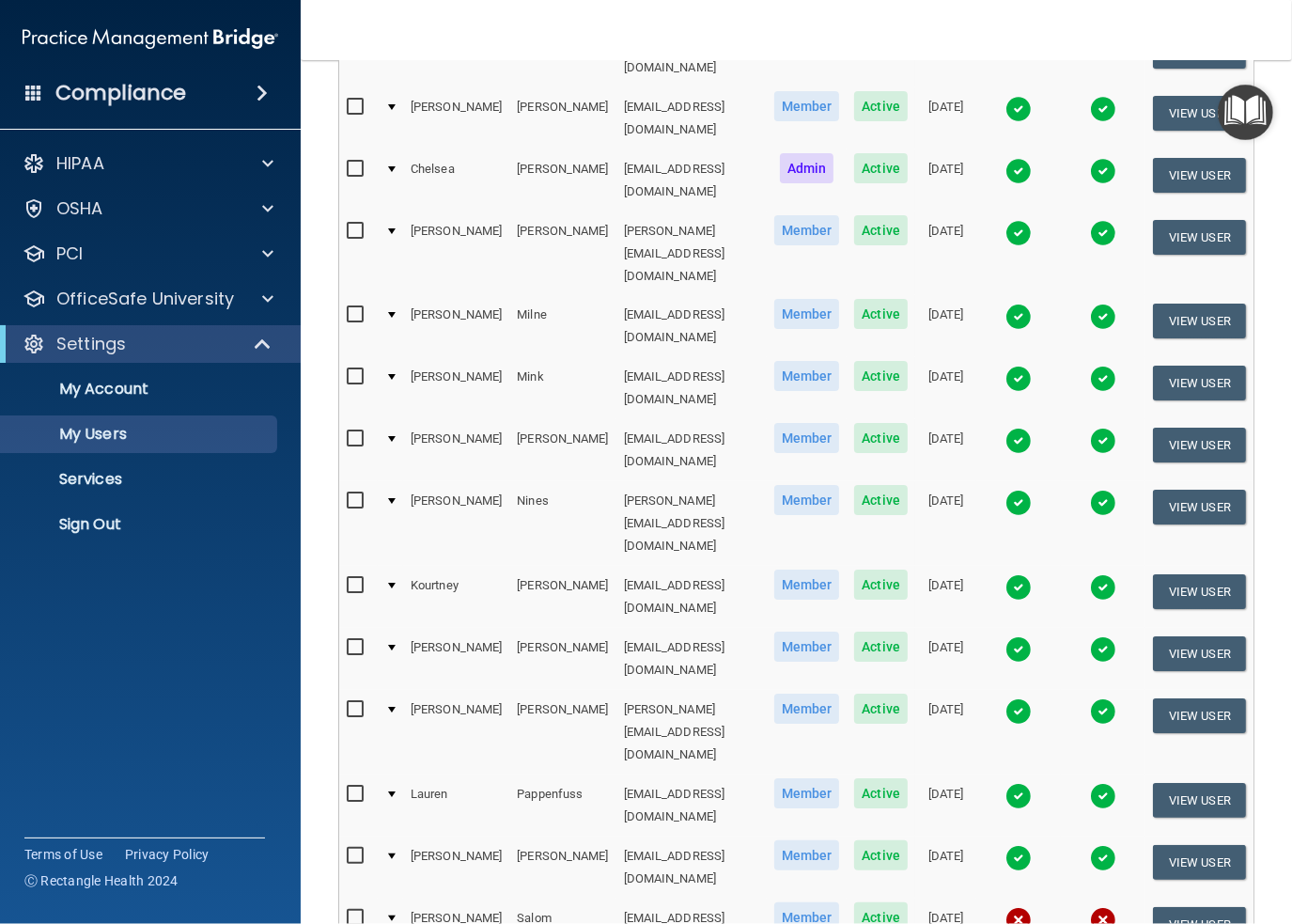
scroll to position [1639, 0]
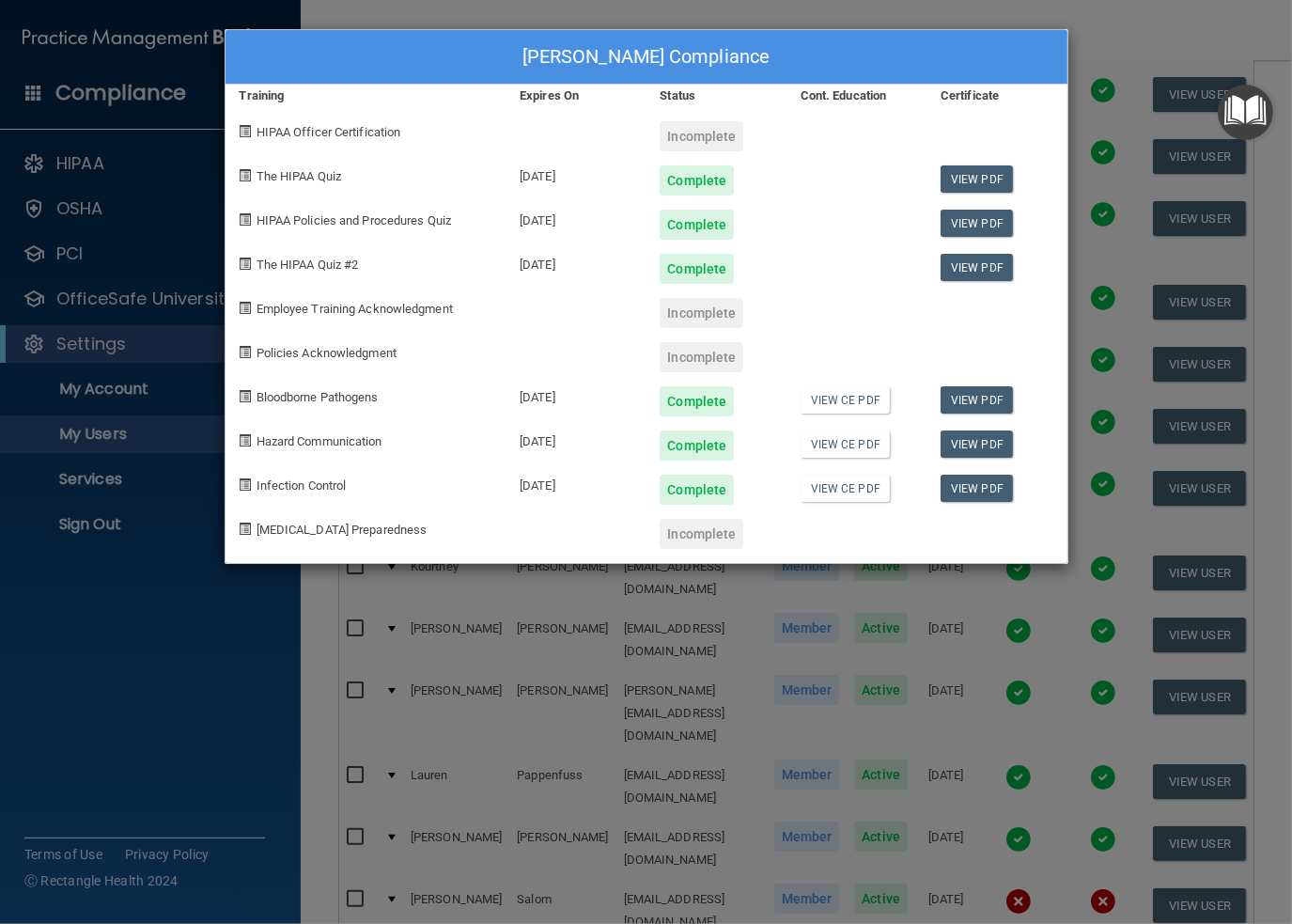
click at [850, 15] on div "[PERSON_NAME] Compliance Training Expires On Status Cont. Education Certificate…" at bounding box center [646, 462] width 1292 height 924
